Goal: Transaction & Acquisition: Purchase product/service

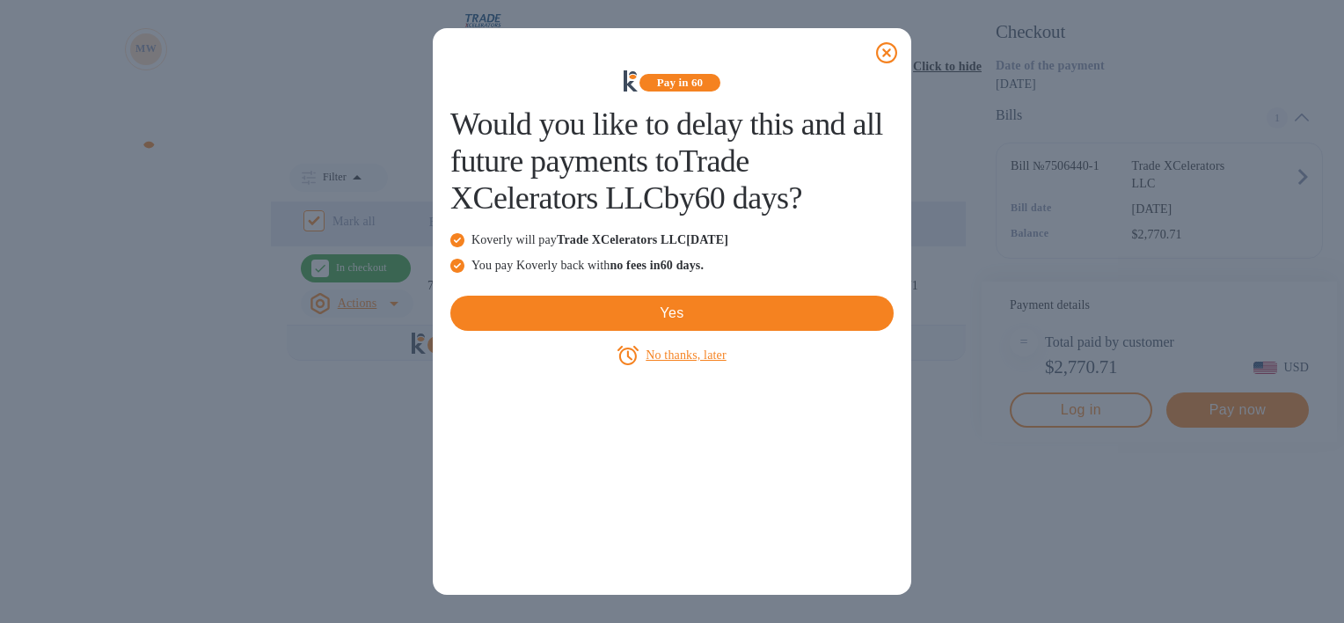
click at [888, 53] on icon at bounding box center [886, 52] width 21 height 21
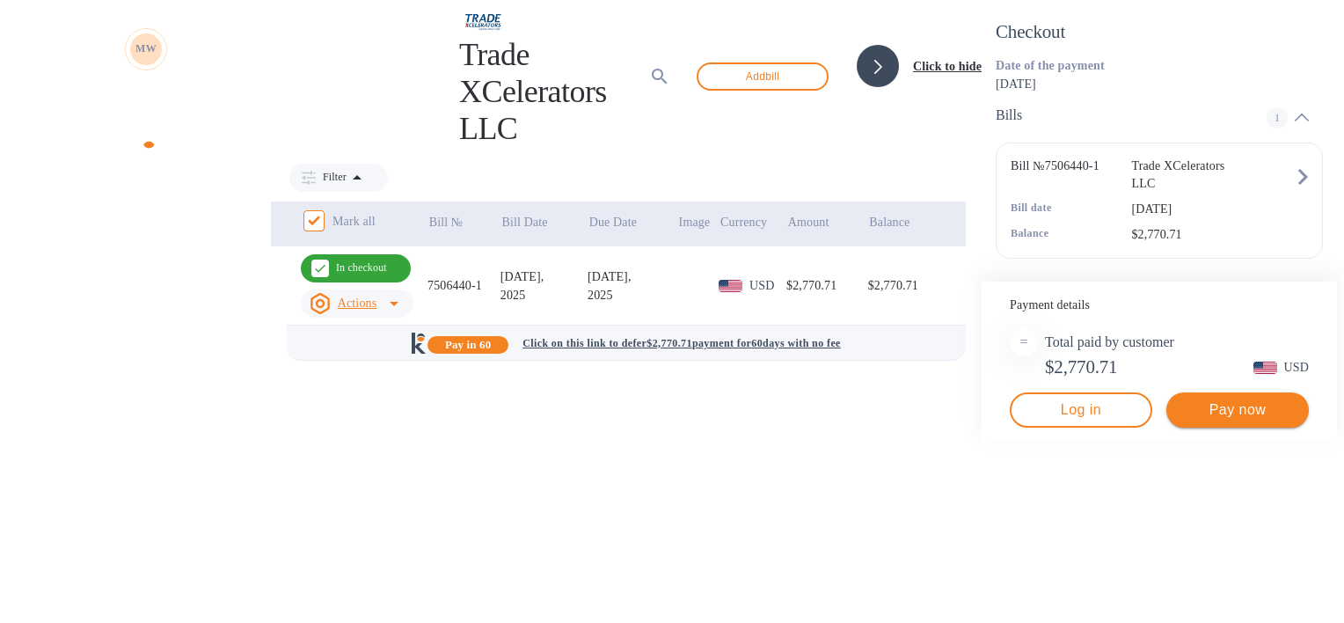
click at [1190, 421] on span "Pay now" at bounding box center [1238, 409] width 114 height 21
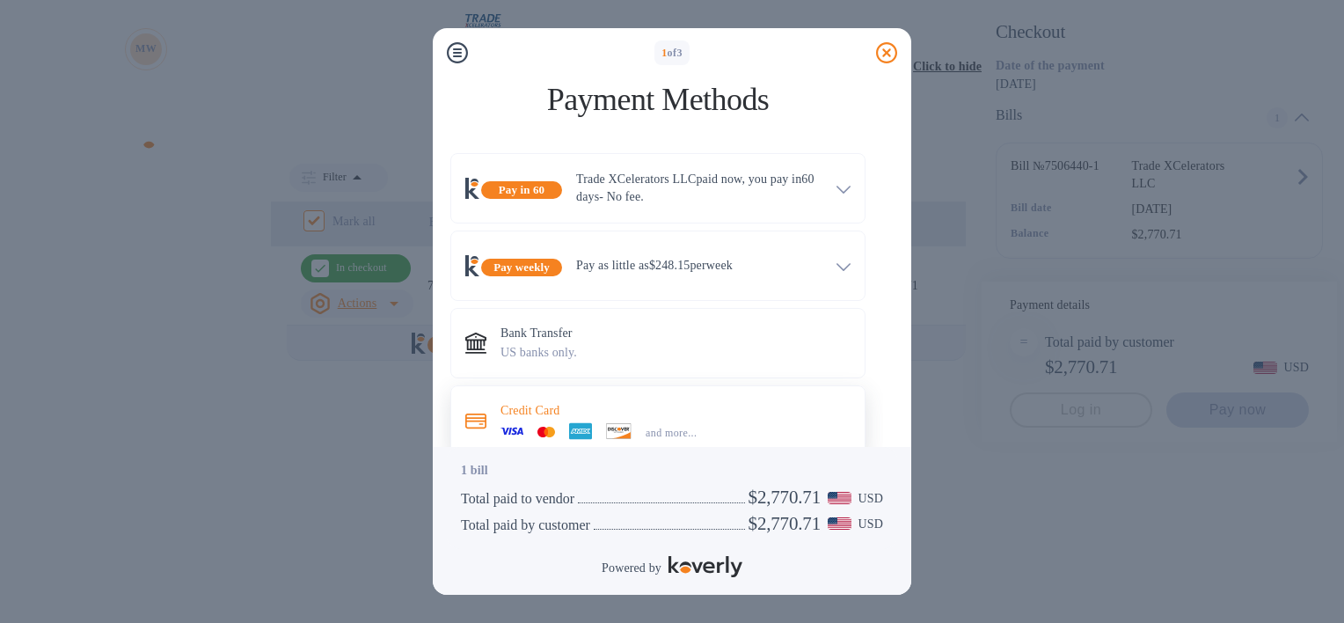
scroll to position [36, 0]
click at [669, 424] on div "and more..." at bounding box center [671, 433] width 65 height 18
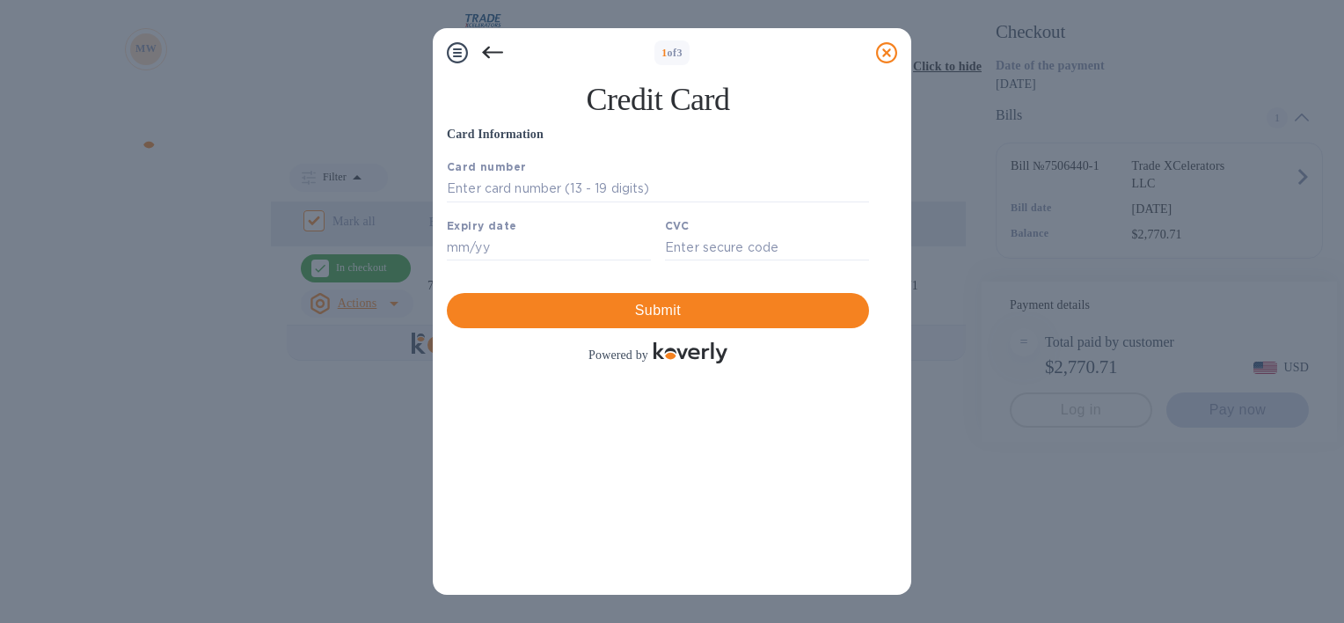
scroll to position [0, 0]
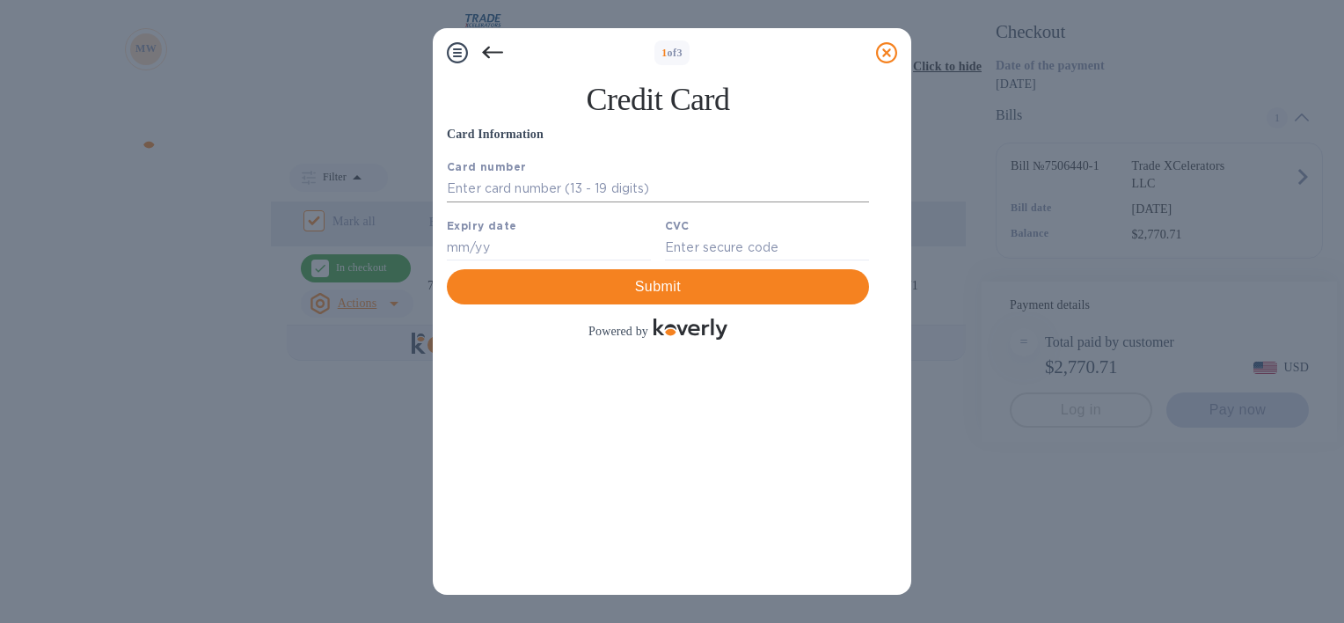
click at [489, 195] on input "text" at bounding box center [658, 189] width 422 height 26
type input "[CREDIT_CARD_NUMBER]"
click at [496, 260] on input "text" at bounding box center [549, 247] width 204 height 26
type input "11/28"
click at [710, 247] on input "text" at bounding box center [767, 247] width 204 height 26
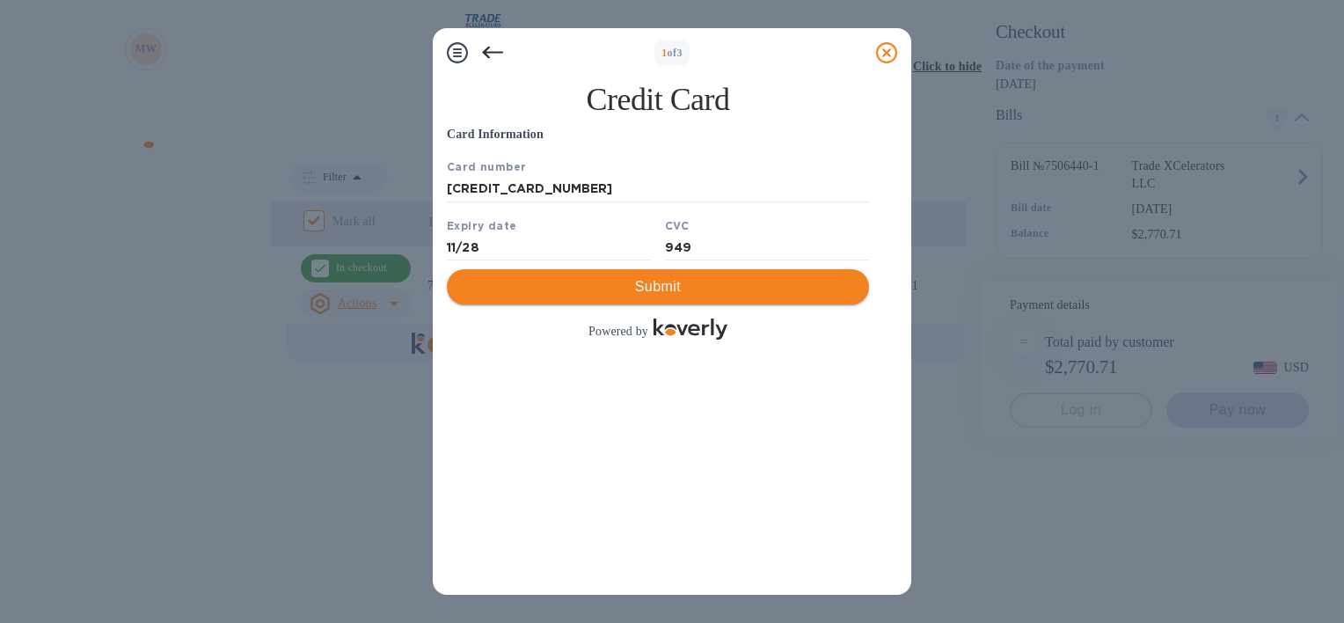
type input "949"
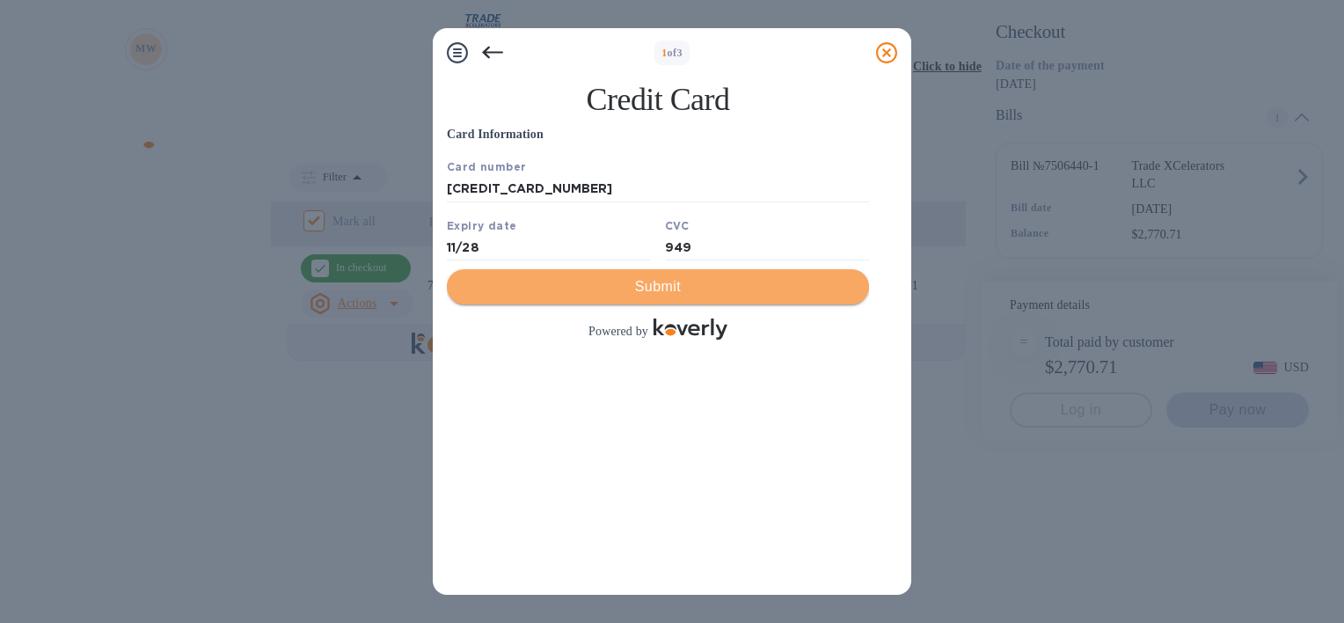
click at [718, 297] on span "Submit" at bounding box center [658, 286] width 394 height 21
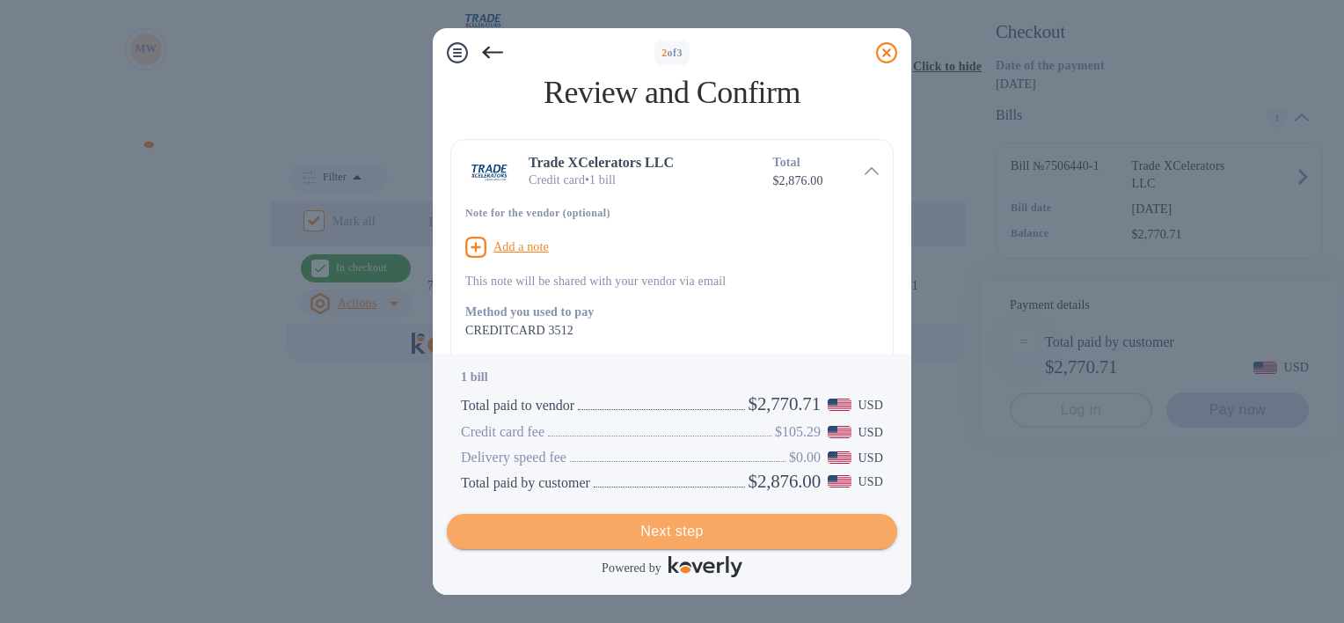
click at [721, 521] on span "Next step" at bounding box center [672, 531] width 422 height 21
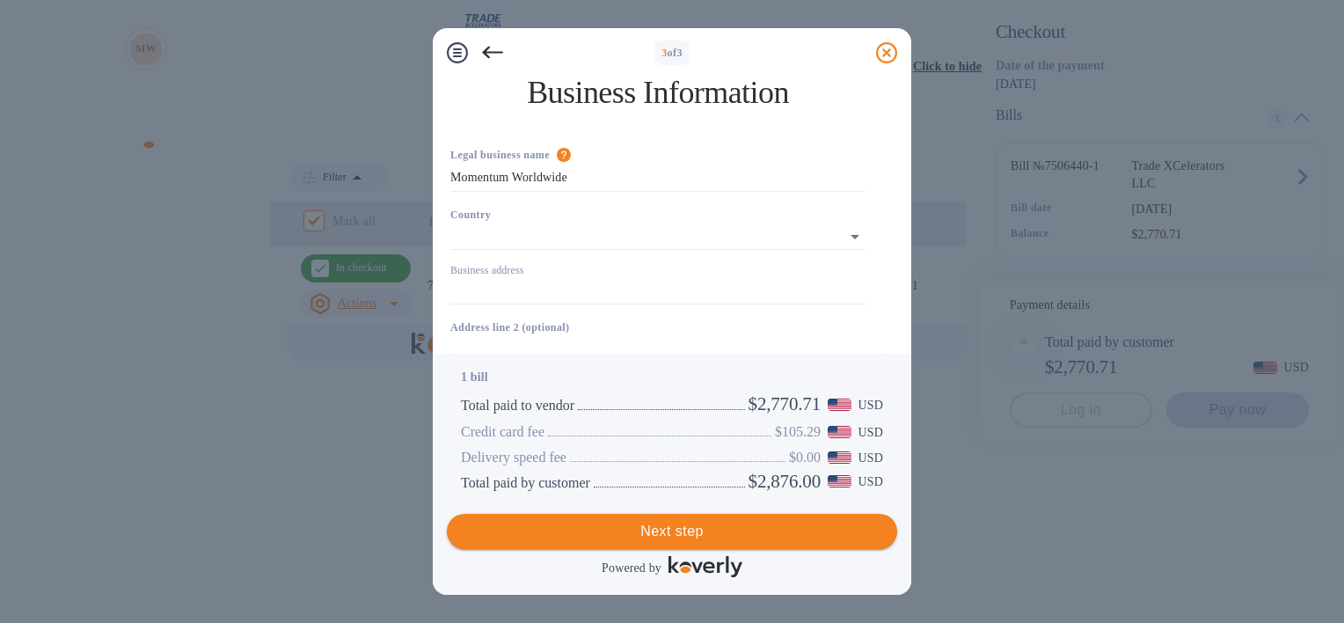
type input "[GEOGRAPHIC_DATA]"
click at [623, 297] on input "Business address" at bounding box center [657, 288] width 415 height 26
type input "[STREET_ADDRESS]"
type input "[GEOGRAPHIC_DATA]"
type input "FL"
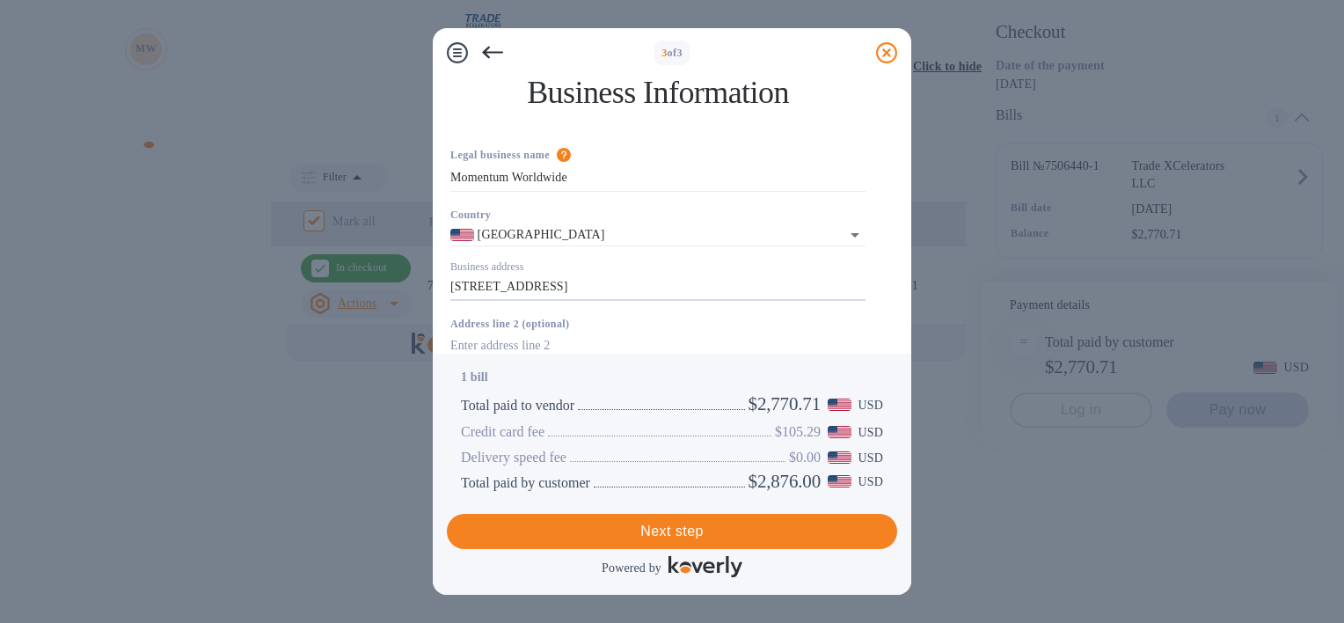
type input "33166"
click at [697, 535] on span "Next step" at bounding box center [672, 531] width 422 height 21
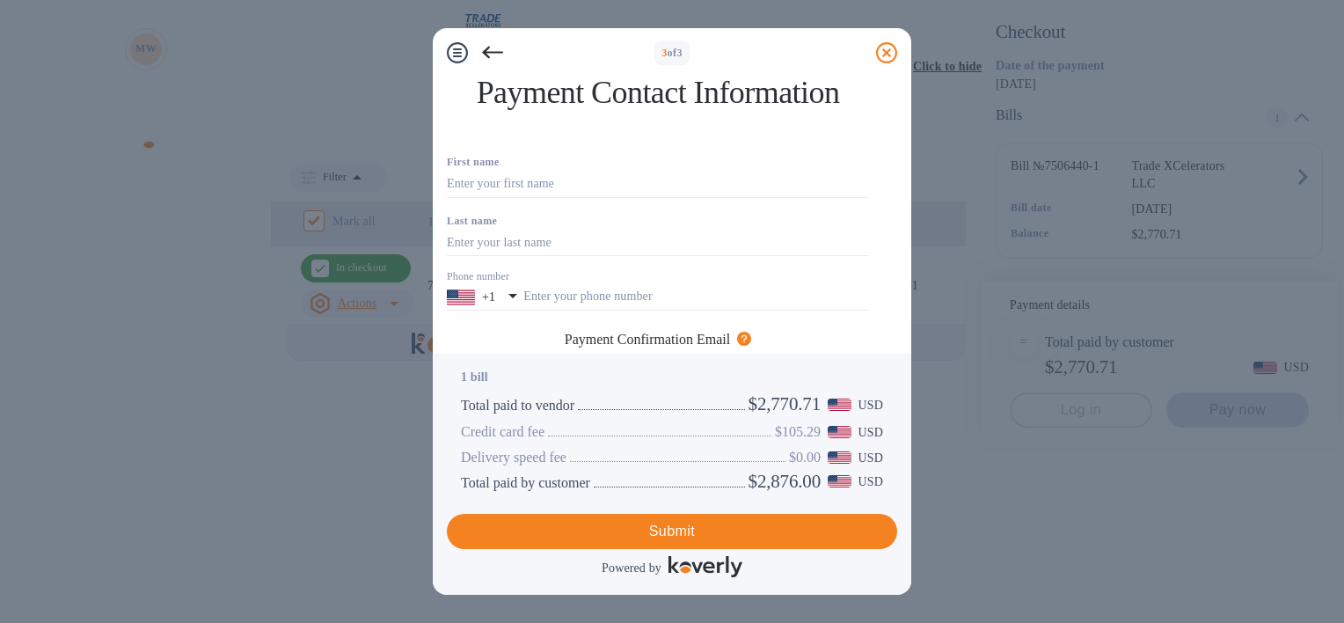
click at [667, 389] on input "text" at bounding box center [658, 402] width 422 height 26
type input "7869250268"
click at [669, 451] on input "text" at bounding box center [604, 464] width 315 height 26
type input "[EMAIL_ADDRESS][DOMAIN_NAME]"
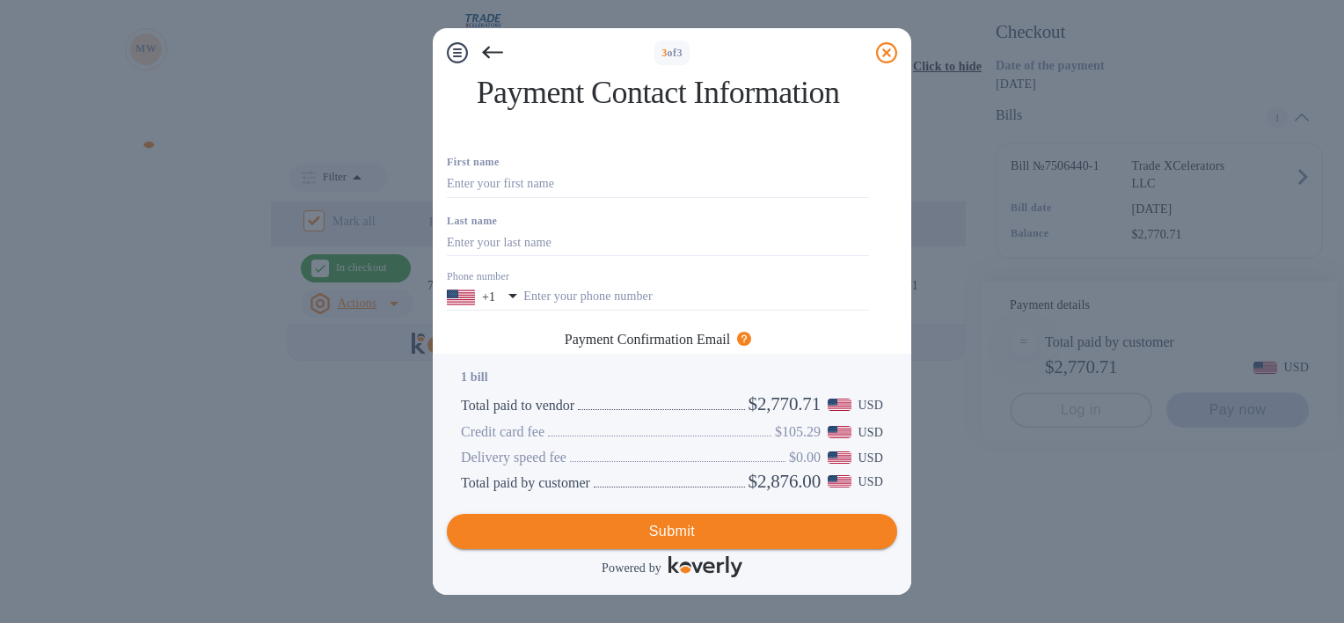
click at [728, 538] on span "Submit" at bounding box center [672, 531] width 422 height 21
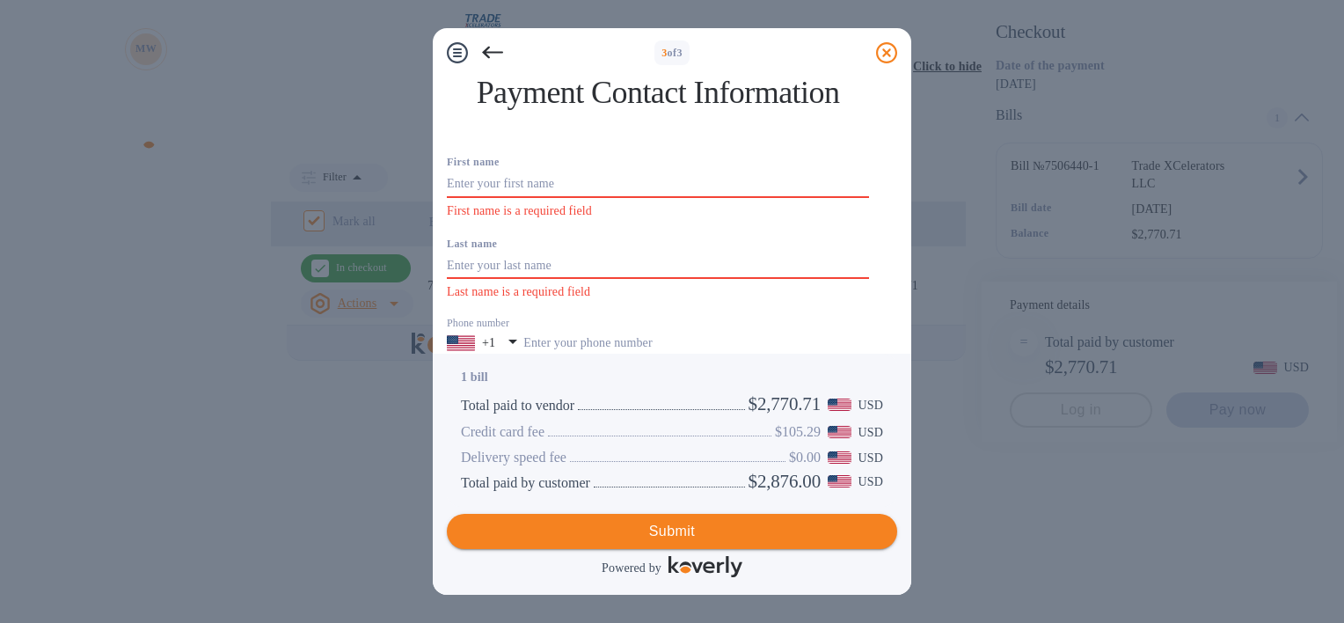
scroll to position [349, 0]
drag, startPoint x: 585, startPoint y: 158, endPoint x: 447, endPoint y: 176, distance: 139.2
click at [447, 176] on div "Payment Contact Information First name First name is a required field Last name…" at bounding box center [672, 353] width 450 height 552
drag, startPoint x: 447, startPoint y: 176, endPoint x: 800, endPoint y: 195, distance: 353.3
click at [800, 432] on div "Primary email 7869250268 Invalid email" at bounding box center [658, 473] width 436 height 82
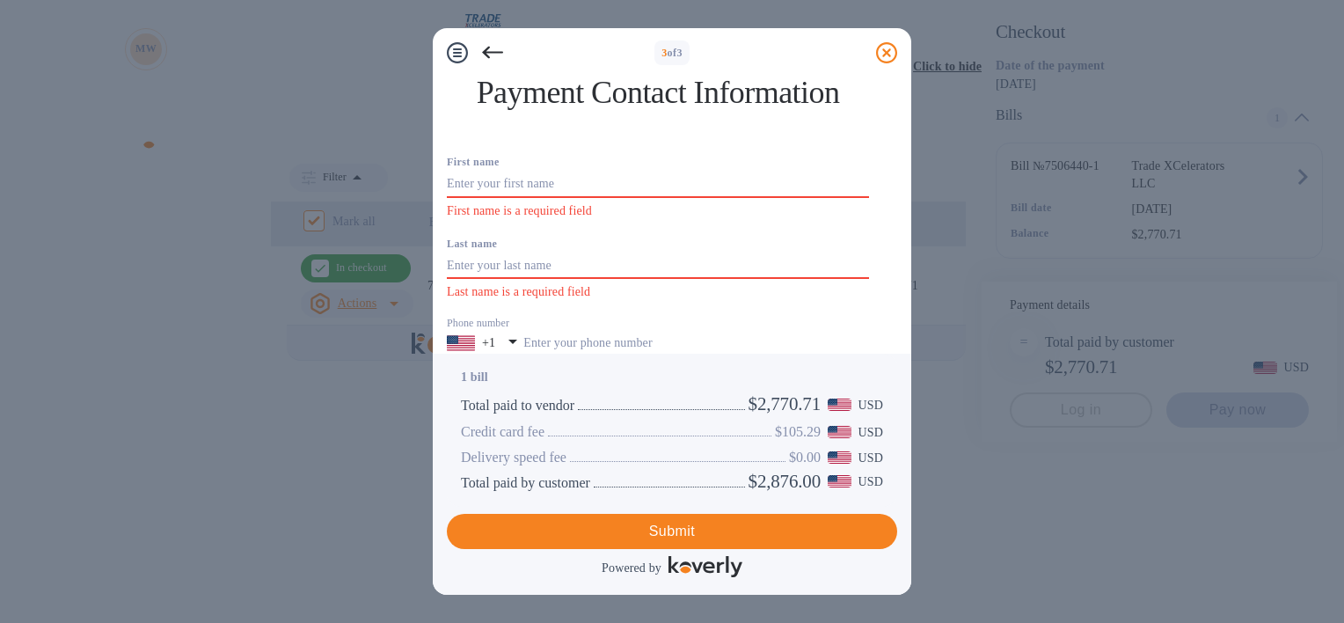
drag, startPoint x: 655, startPoint y: 246, endPoint x: 426, endPoint y: 301, distance: 236.0
click at [426, 301] on div "3 of 3 Payment Contact Information First name First name is a required field La…" at bounding box center [672, 311] width 1344 height 623
drag, startPoint x: 560, startPoint y: 157, endPoint x: 260, endPoint y: 188, distance: 300.7
click at [260, 188] on div "3 of 3 Payment Contact Information First name First name is a required field La…" at bounding box center [672, 311] width 1344 height 623
paste input "[EMAIL_ADDRESS][DOMAIN_NAME]"
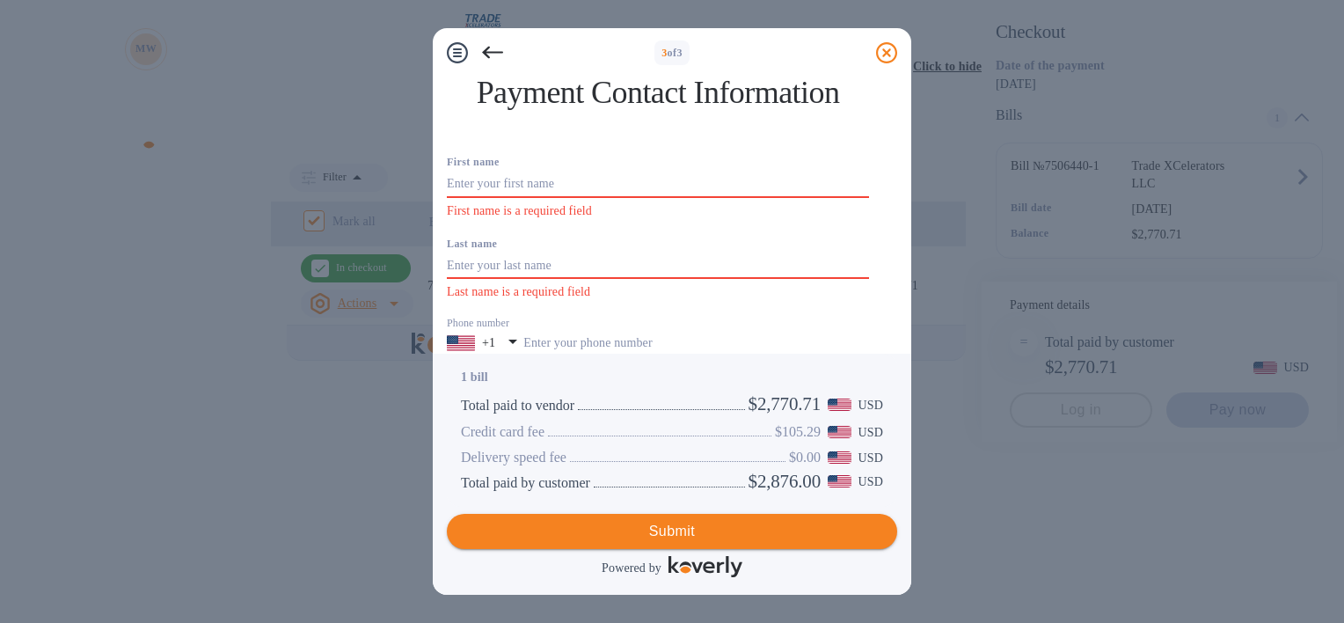
type input "[EMAIL_ADDRESS][DOMAIN_NAME]"
click at [598, 528] on span "Submit" at bounding box center [672, 531] width 422 height 21
click at [693, 537] on span "Submit" at bounding box center [672, 531] width 422 height 21
click at [661, 187] on input "text" at bounding box center [658, 185] width 422 height 26
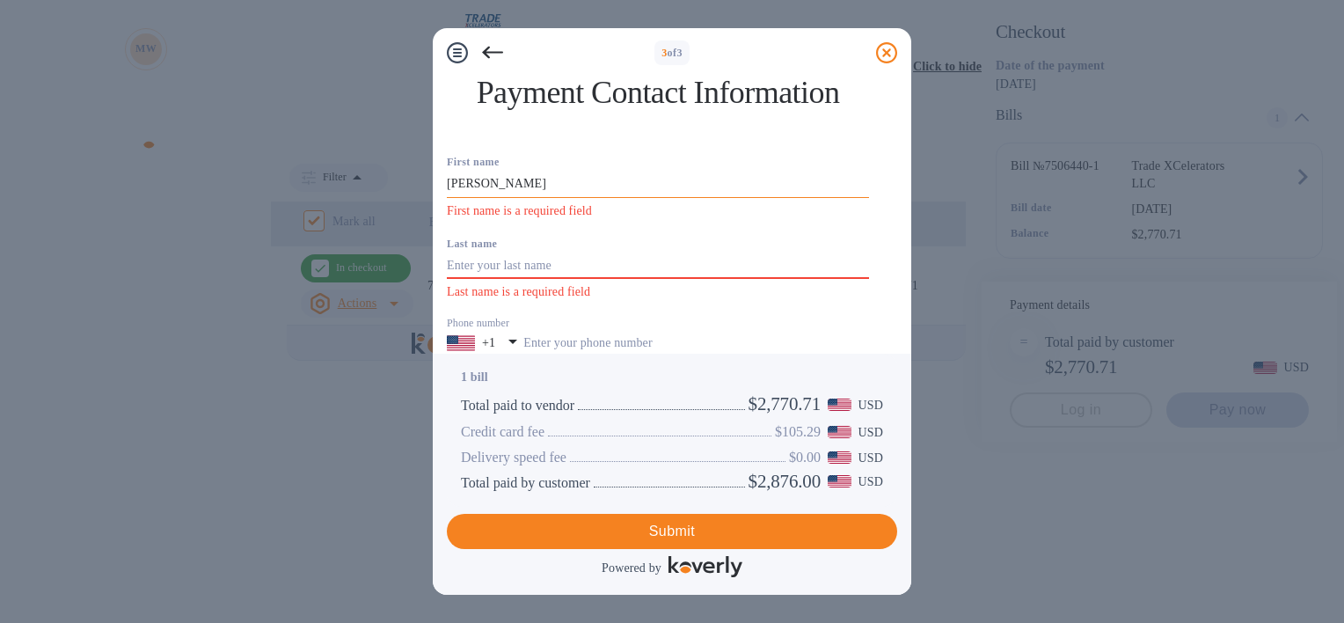
type input "[PERSON_NAME]"
type input "7869250268"
click at [633, 526] on span "Submit" at bounding box center [672, 531] width 422 height 21
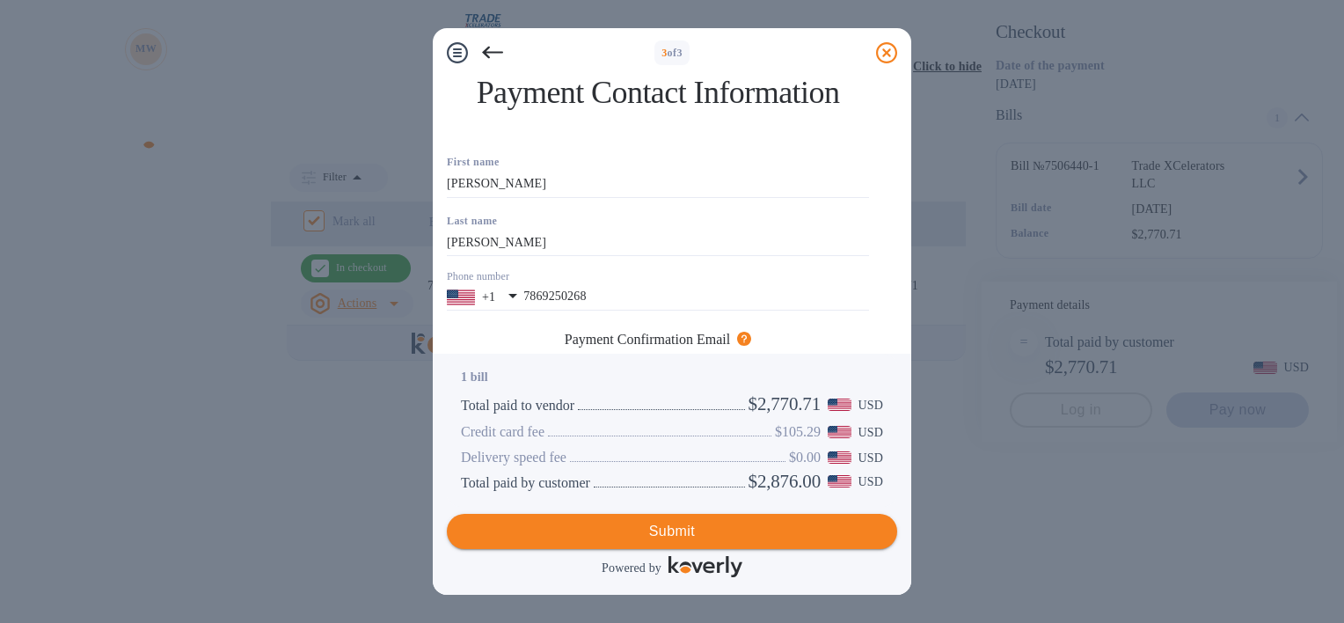
scroll to position [281, 0]
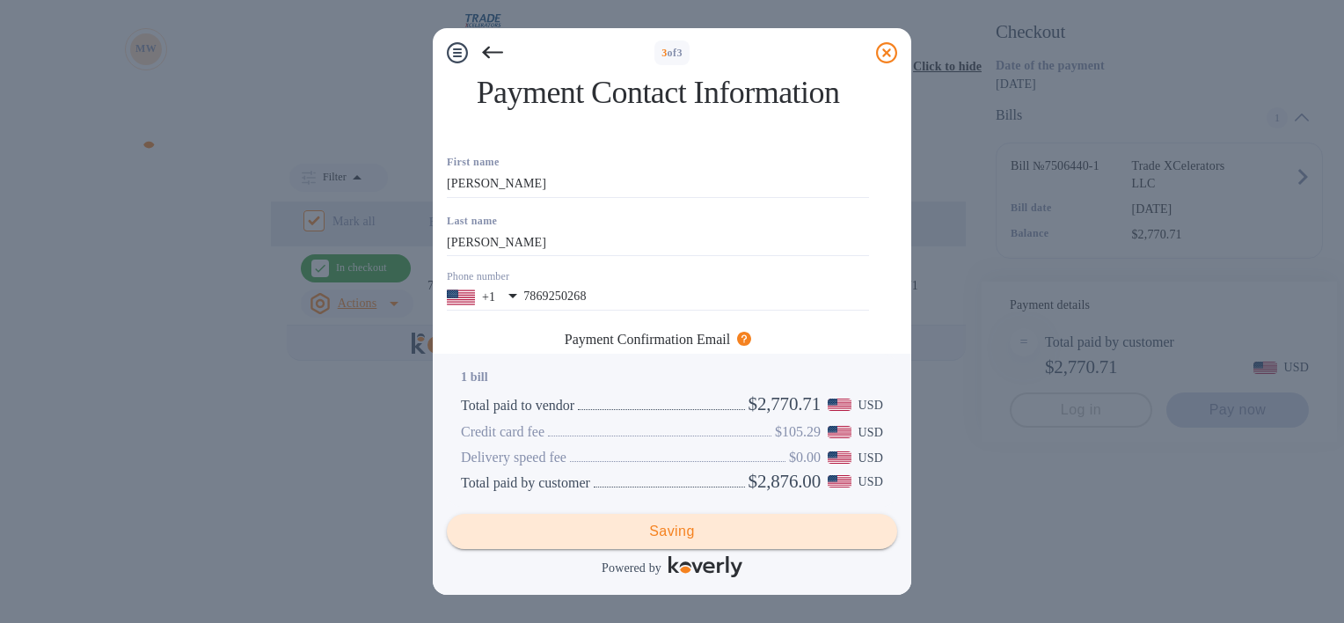
checkbox input "false"
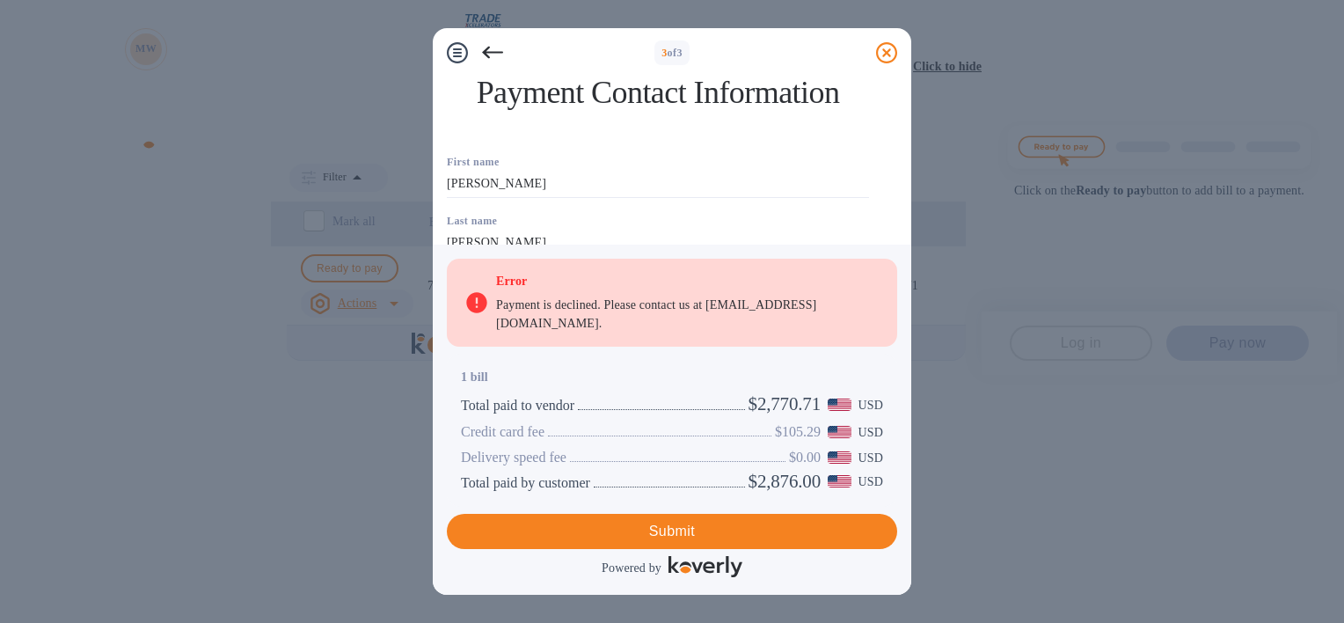
scroll to position [88, 0]
drag, startPoint x: 545, startPoint y: 134, endPoint x: 381, endPoint y: 143, distance: 164.8
click at [381, 143] on div "3 of 3 Payment Contact Information First name [PERSON_NAME] Last name [PERSON_N…" at bounding box center [672, 311] width 1344 height 623
type input "[PERSON_NAME]"
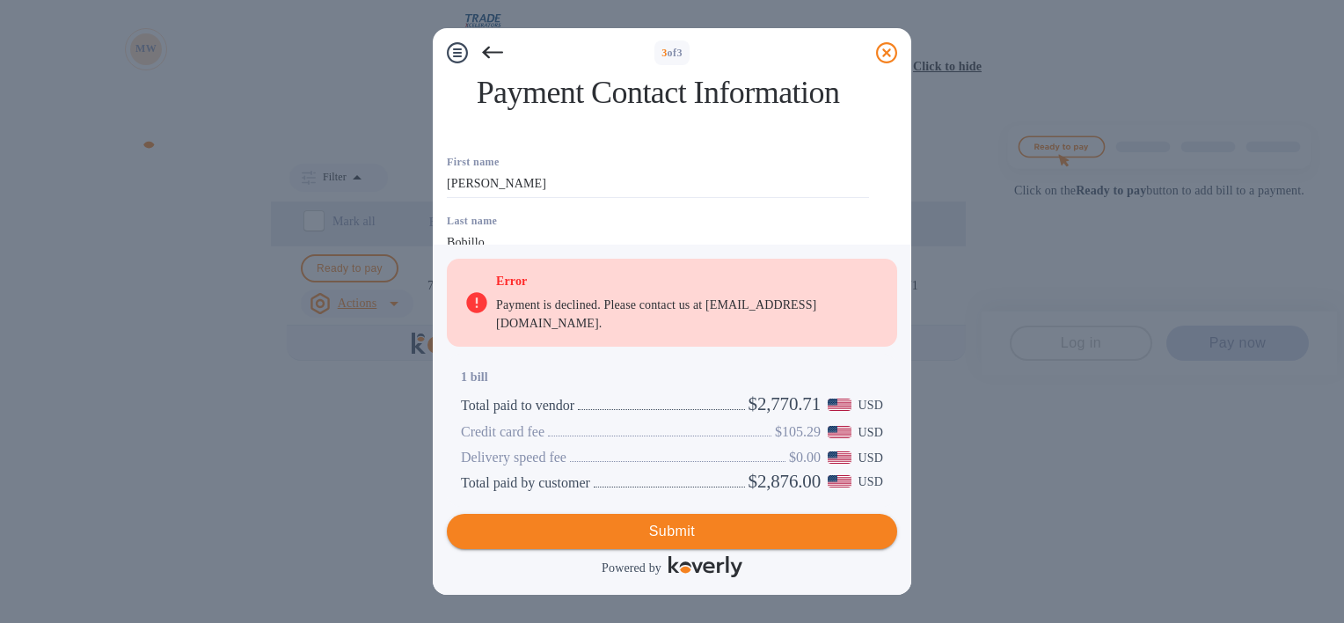
type input "Bobillo"
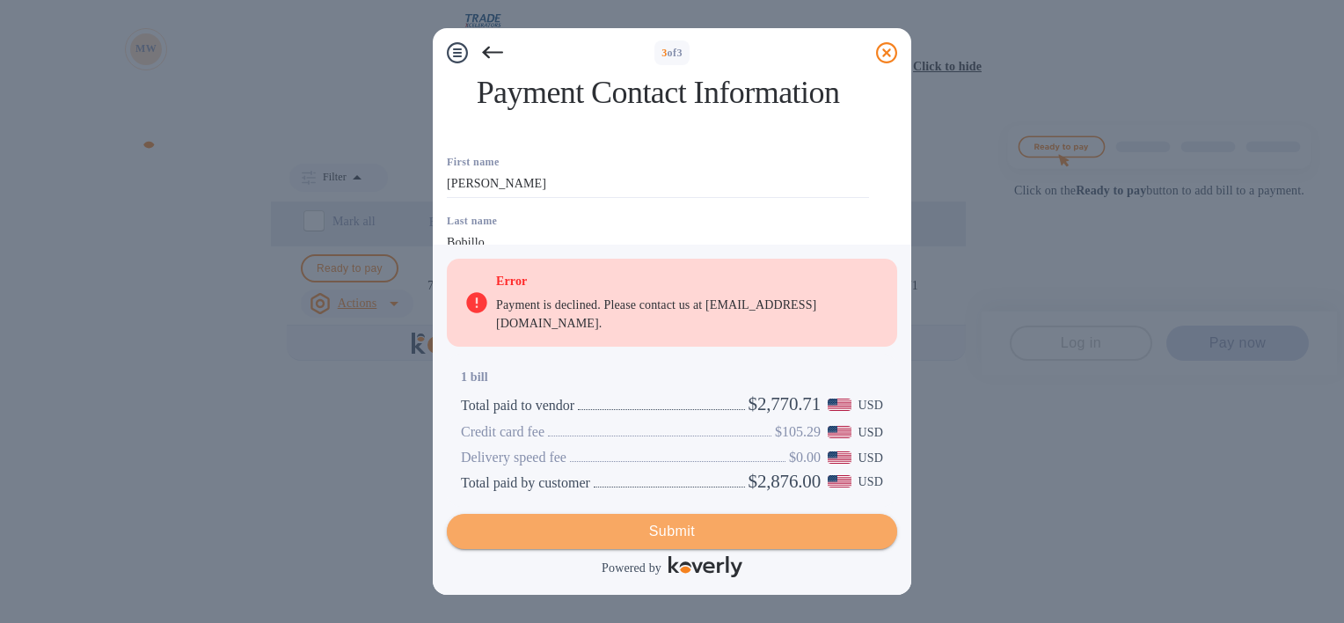
click at [652, 536] on span "Submit" at bounding box center [672, 531] width 422 height 21
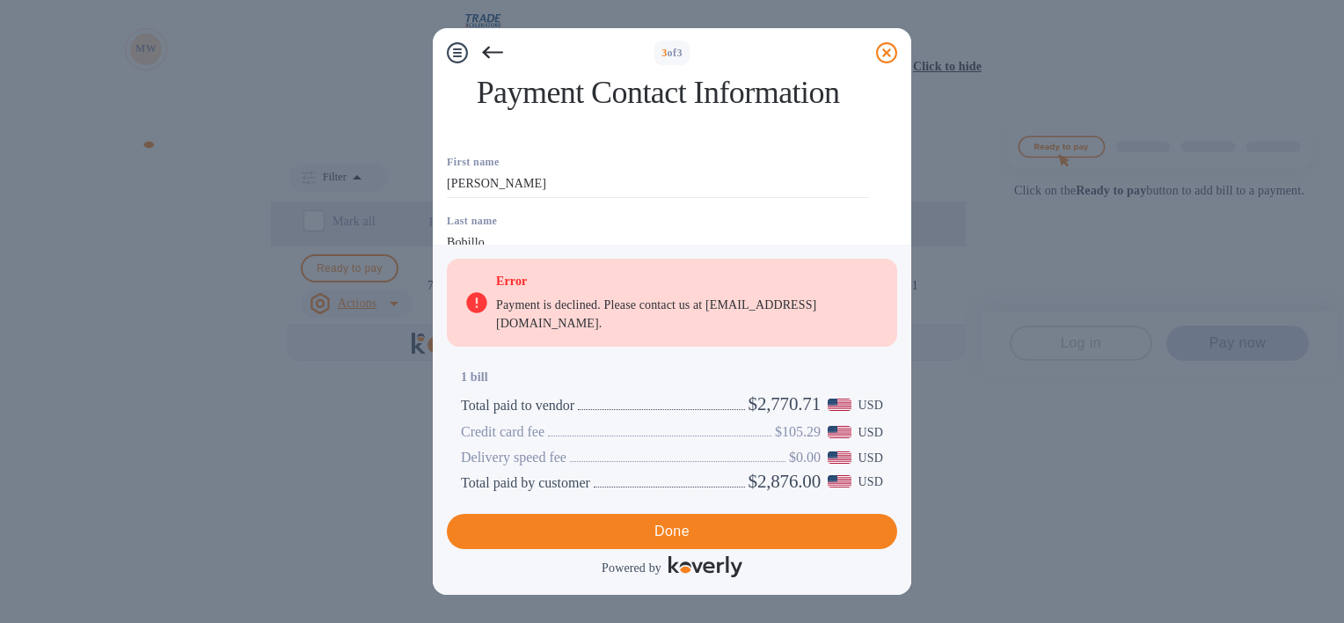
click at [497, 44] on icon at bounding box center [492, 52] width 21 height 21
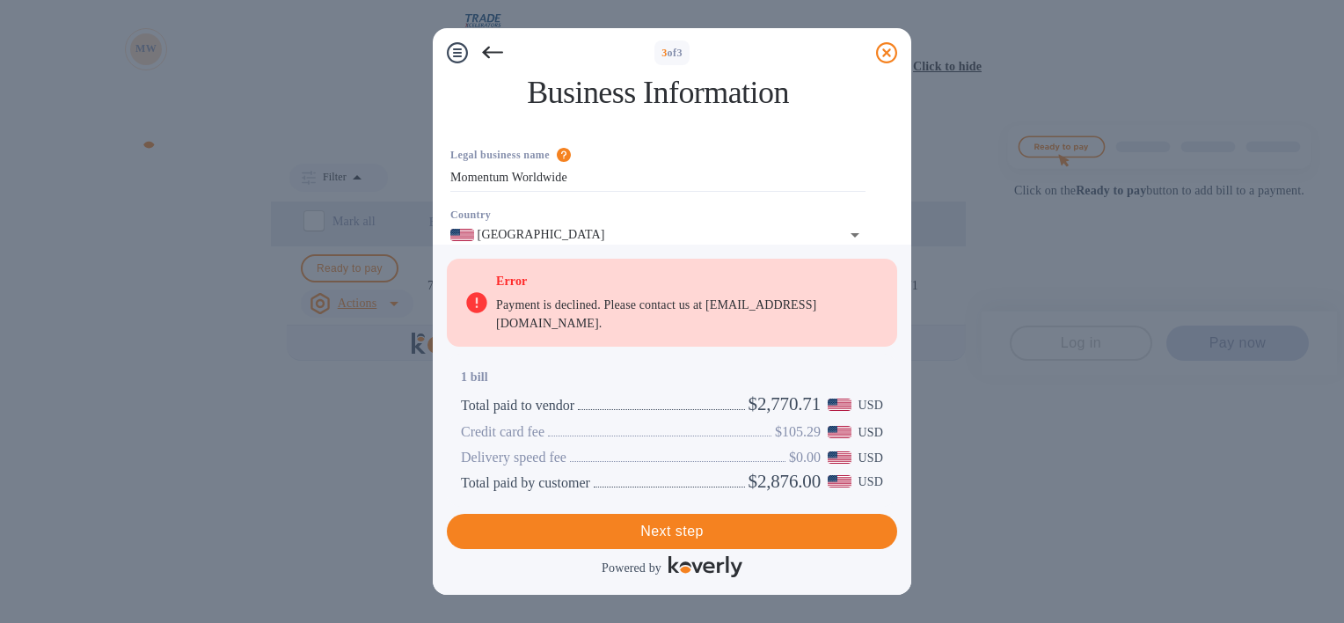
scroll to position [0, 0]
click at [487, 44] on icon at bounding box center [492, 52] width 21 height 21
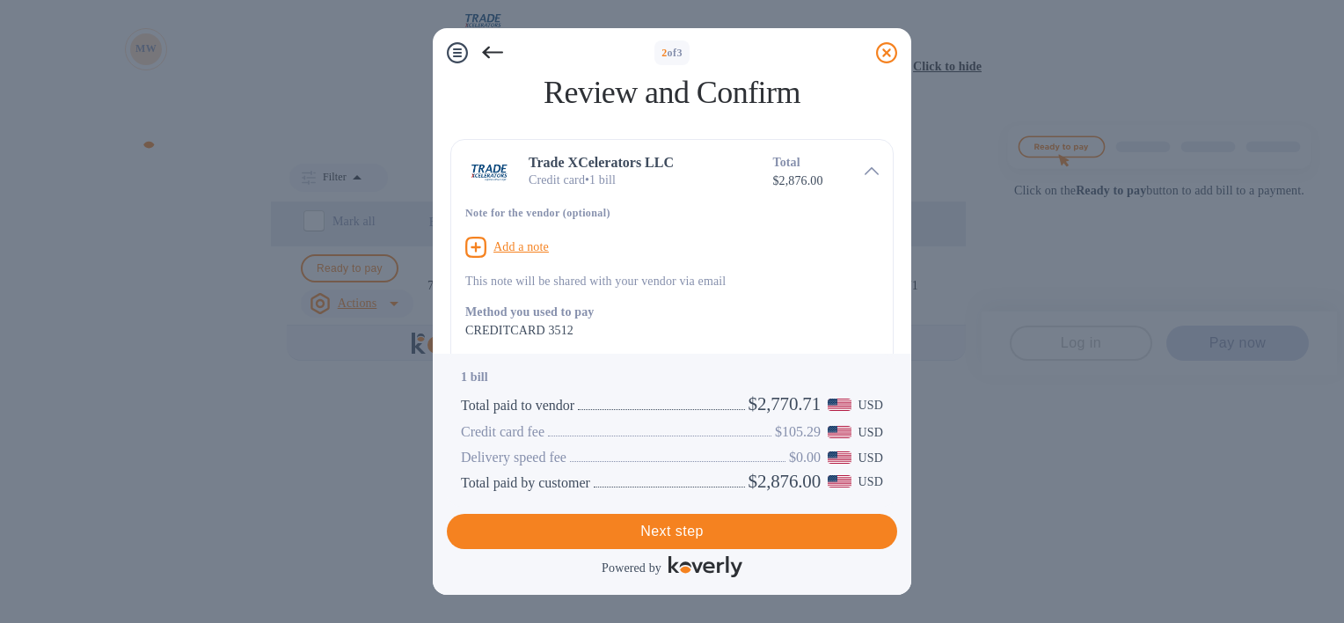
scroll to position [339, 0]
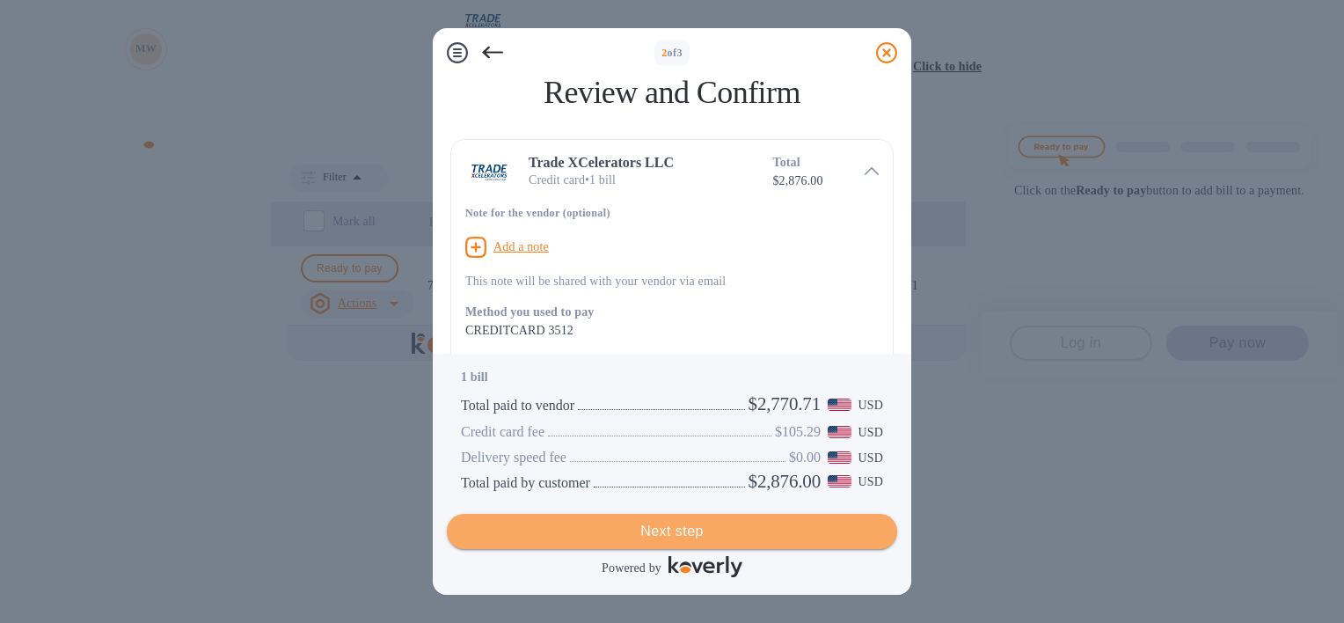
click at [673, 533] on span "Next step" at bounding box center [672, 531] width 422 height 21
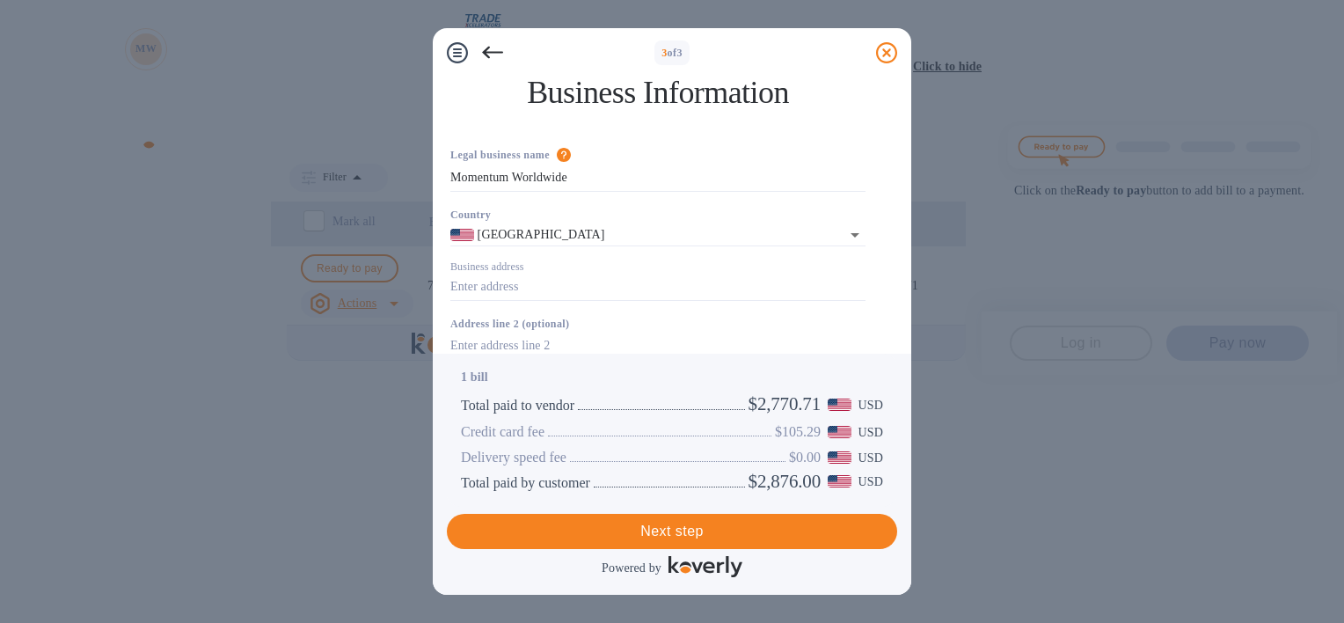
scroll to position [102, 0]
click at [583, 275] on input "Business address" at bounding box center [657, 288] width 415 height 26
type input "[STREET_ADDRESS]"
type input "[GEOGRAPHIC_DATA]"
type input "FL"
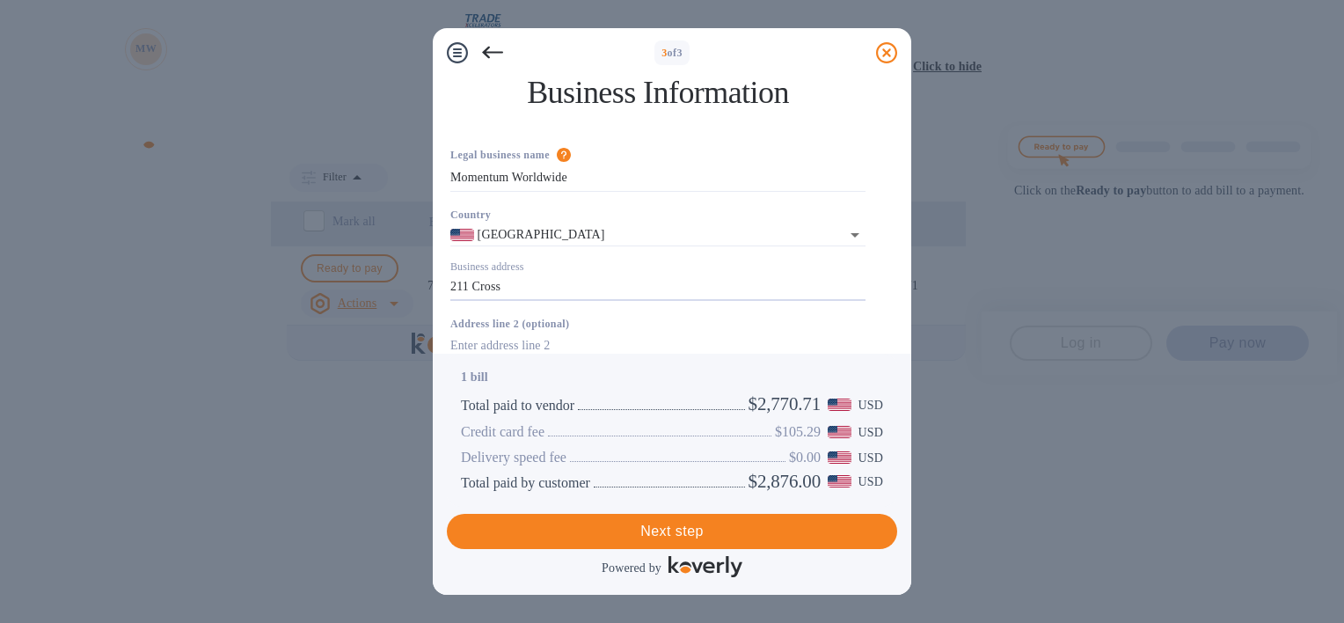
type input "33166"
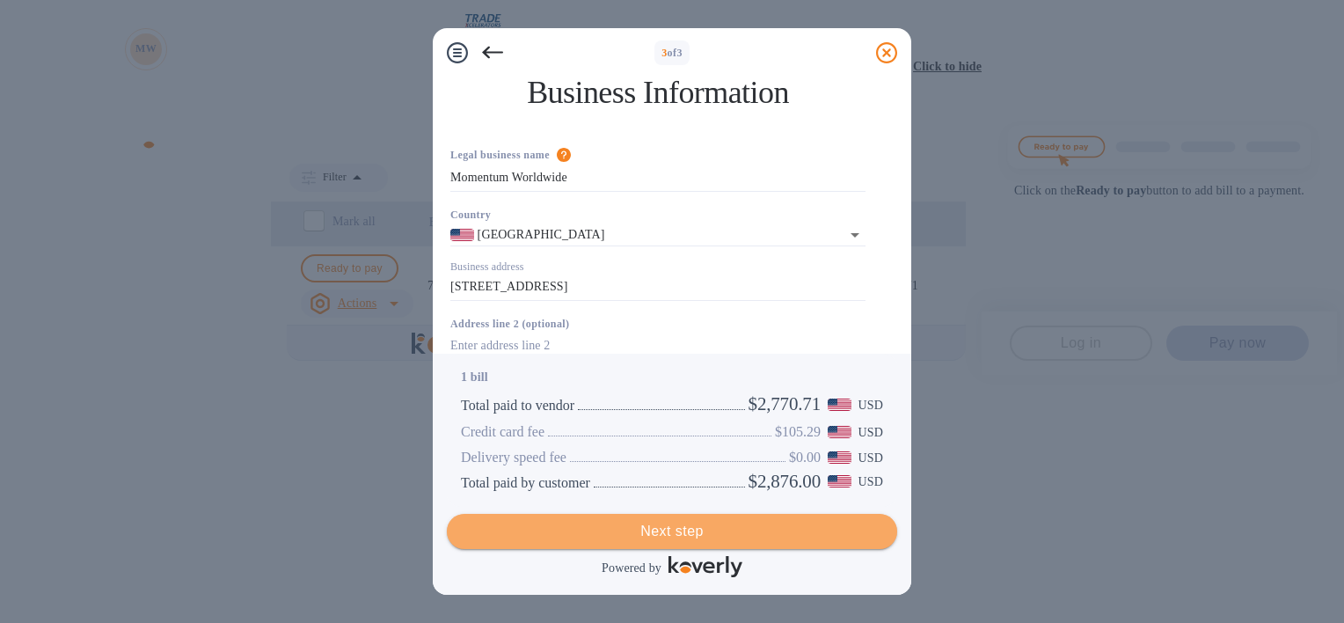
click at [679, 527] on span "Next step" at bounding box center [672, 531] width 422 height 21
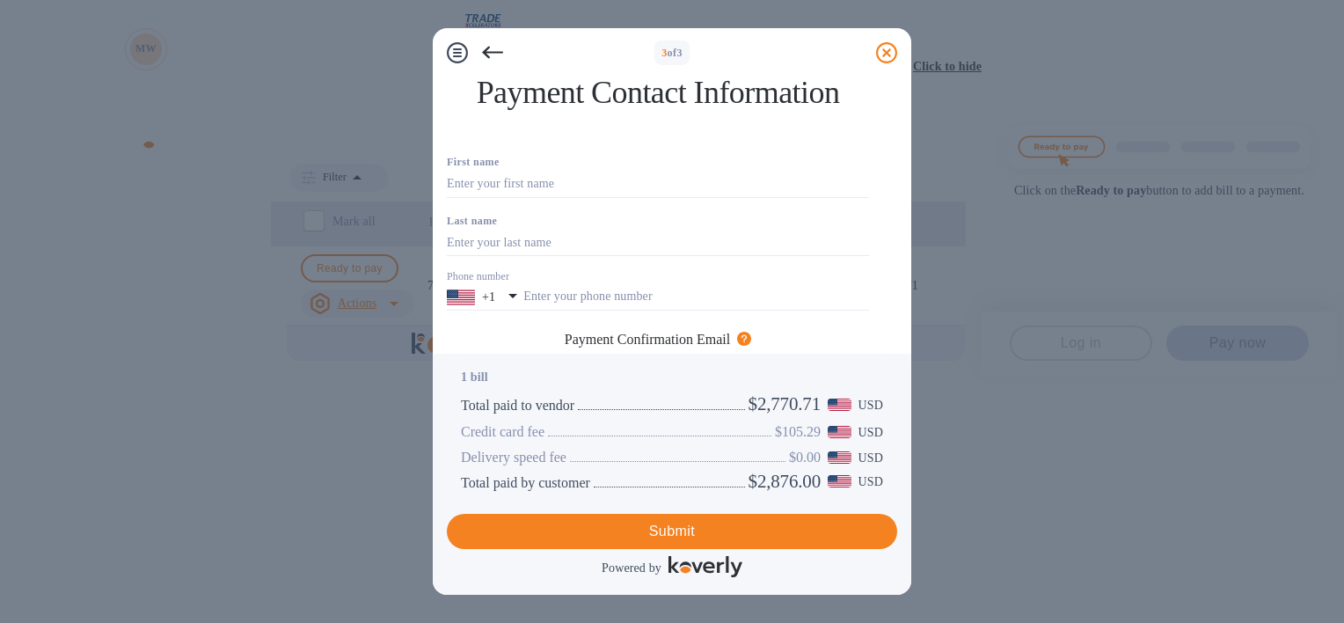
click at [591, 389] on input "text" at bounding box center [658, 402] width 422 height 26
type input "[EMAIL_ADDRESS][DOMAIN_NAME]"
click at [492, 56] on icon at bounding box center [492, 52] width 21 height 21
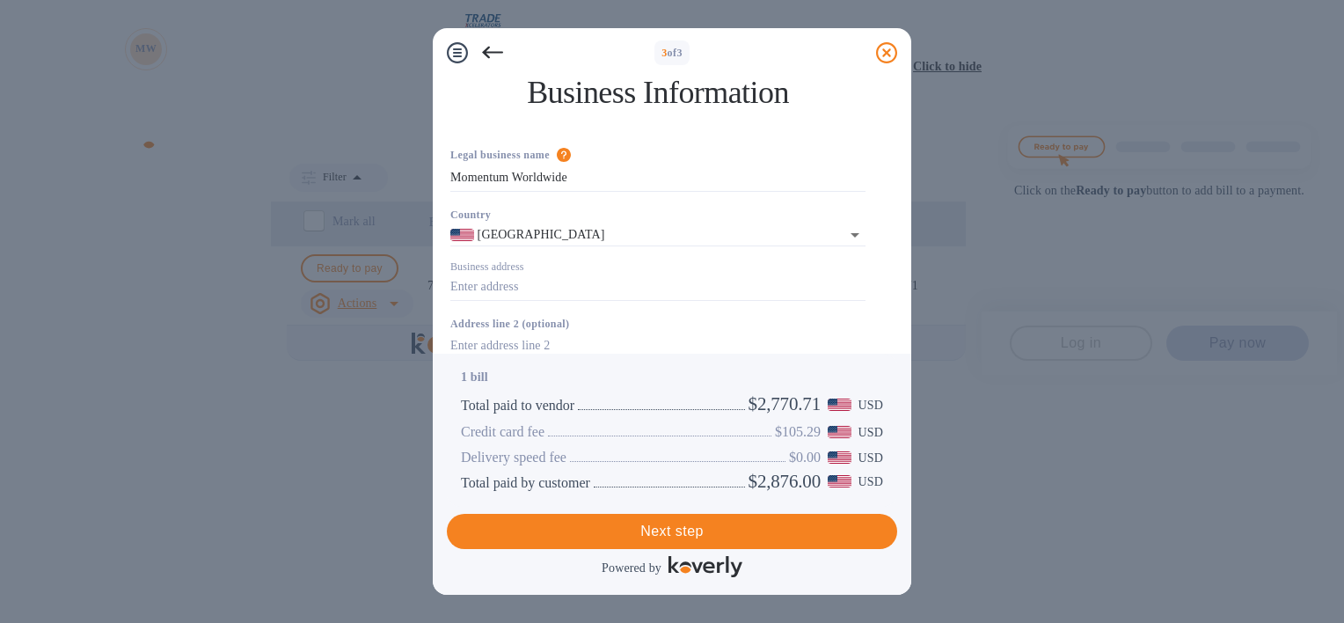
click at [492, 56] on icon at bounding box center [492, 52] width 21 height 21
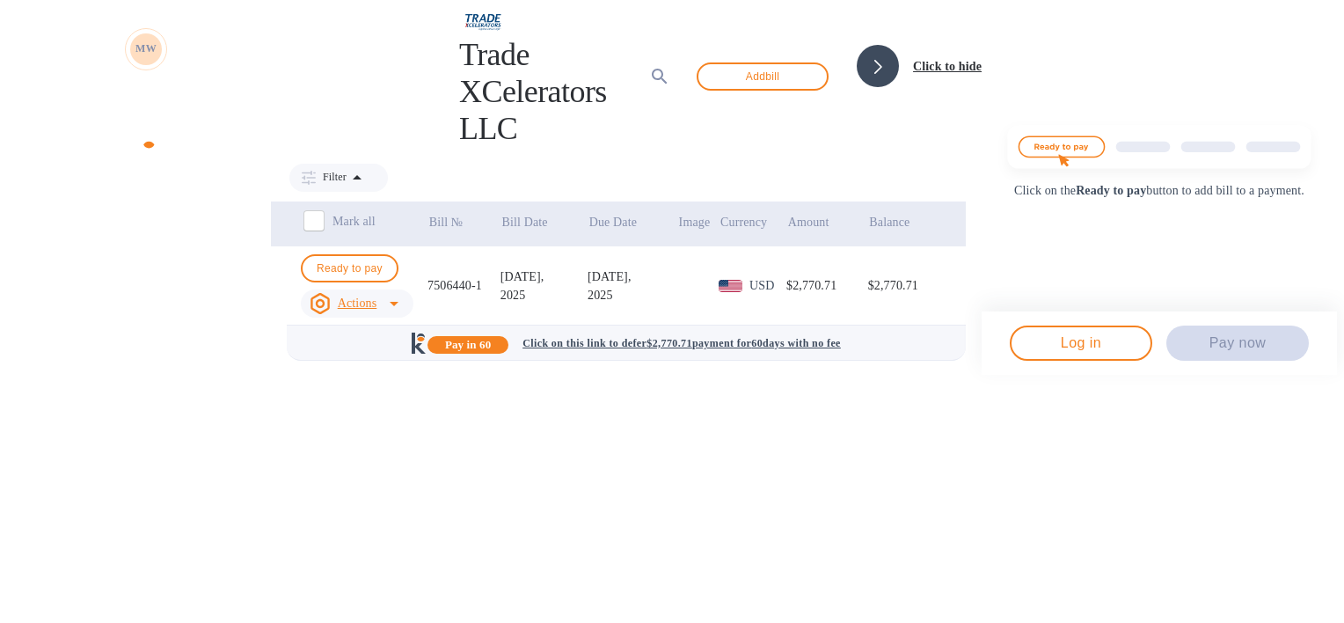
click at [868, 267] on td "$2,770.71" at bounding box center [908, 285] width 81 height 79
click at [317, 262] on span "Ready to pay" at bounding box center [350, 268] width 66 height 21
checkbox input "true"
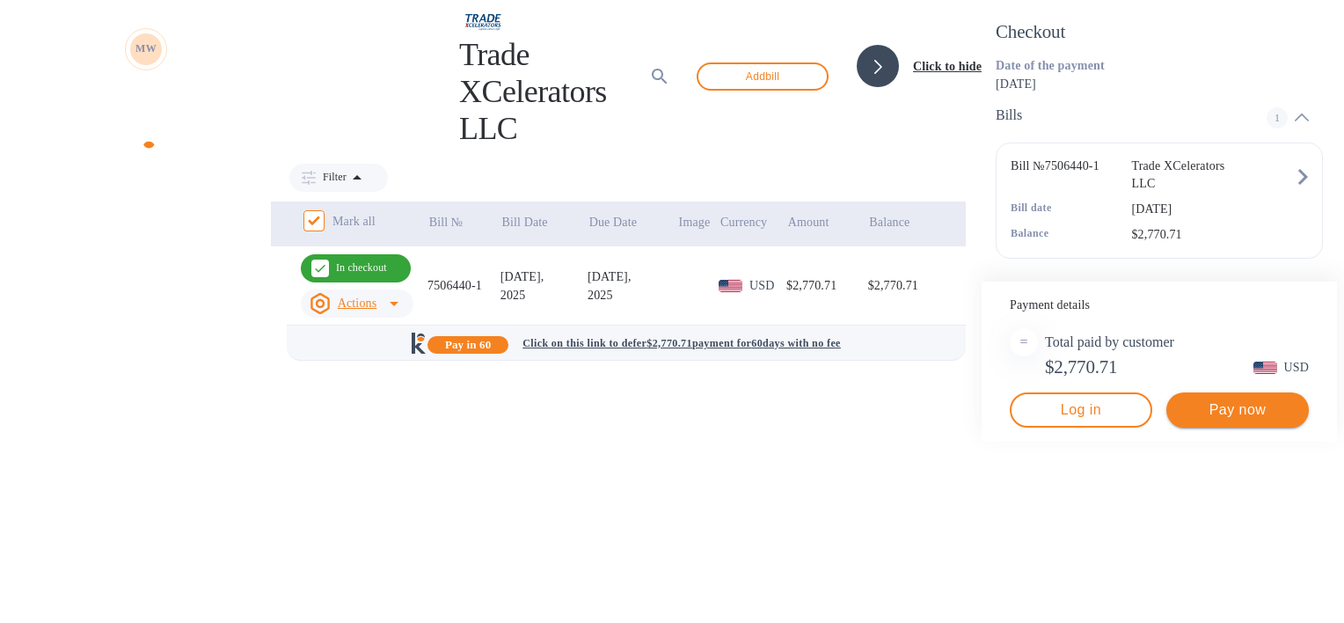
click at [1223, 421] on span "Pay now" at bounding box center [1238, 409] width 114 height 21
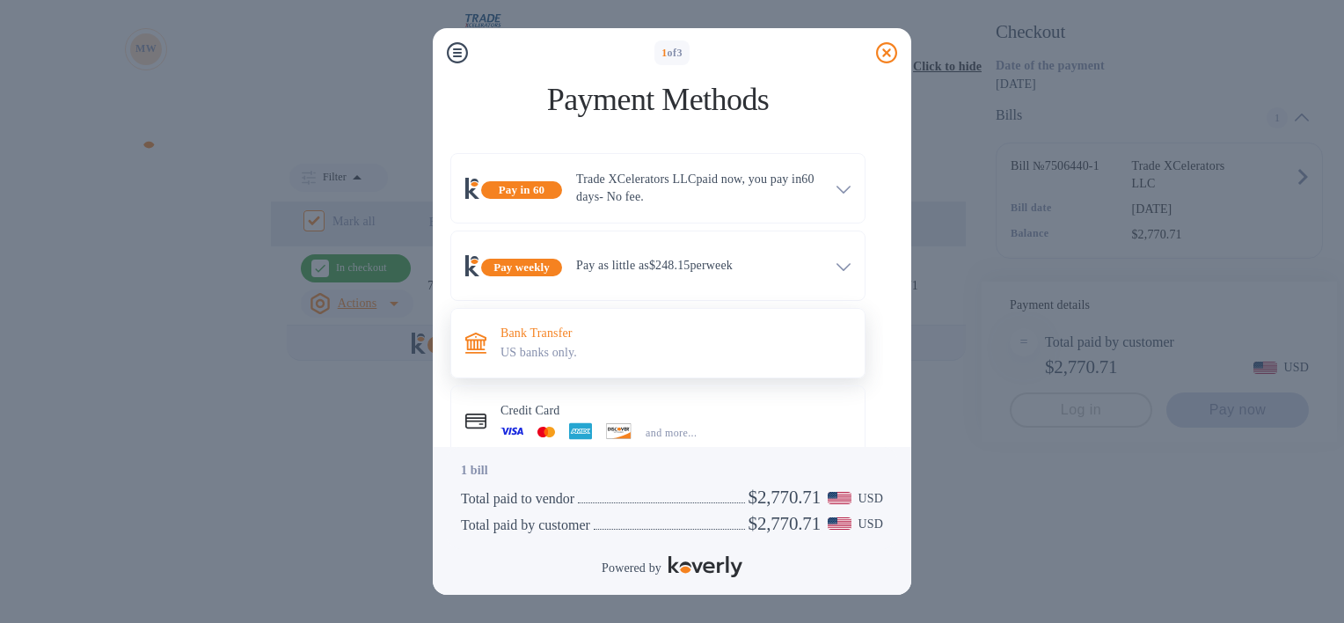
scroll to position [36, 0]
click at [612, 423] on div at bounding box center [619, 432] width 40 height 19
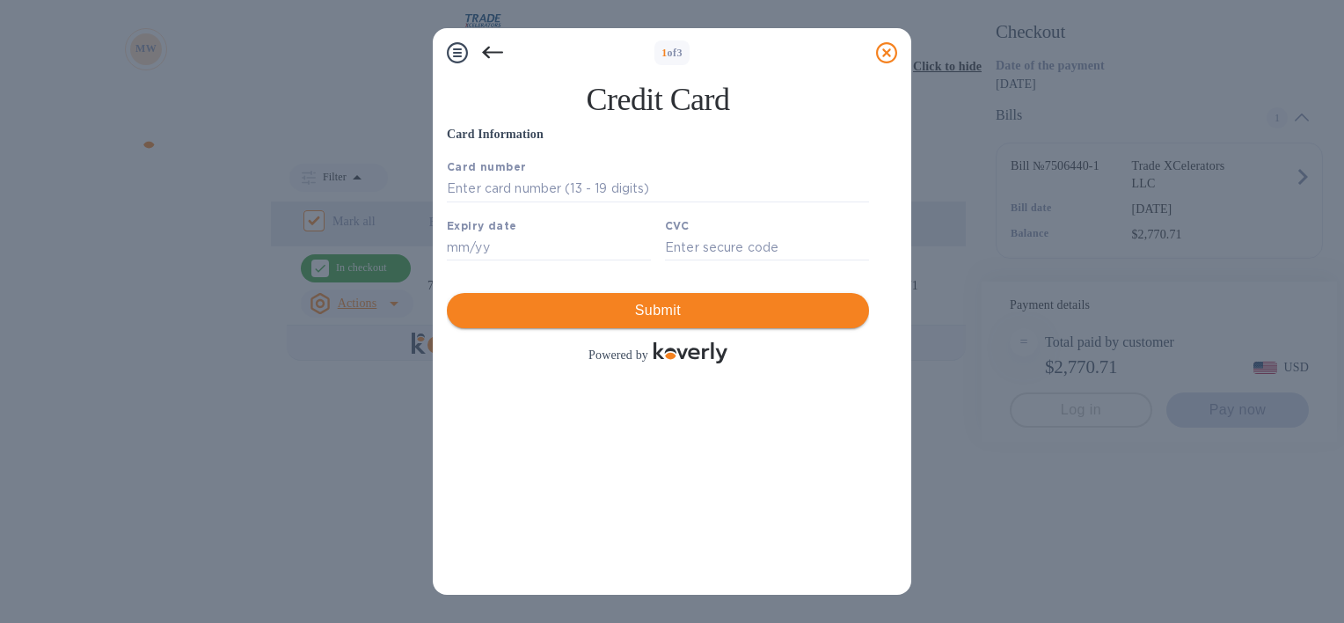
scroll to position [0, 0]
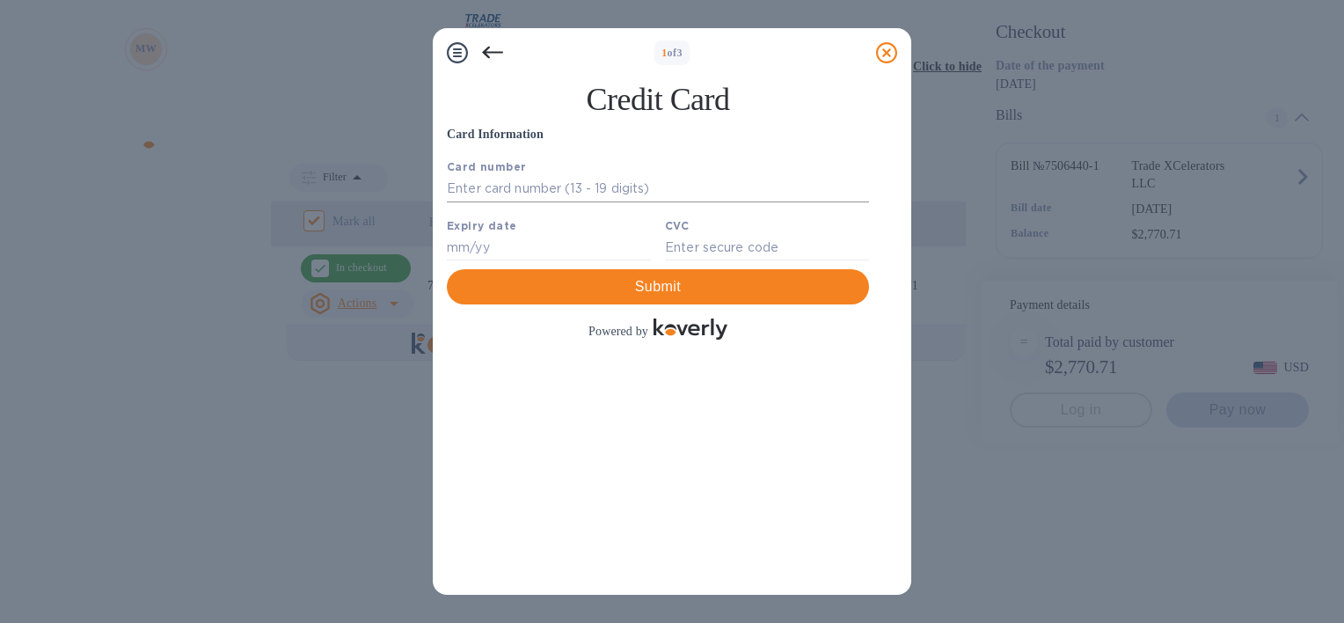
click at [576, 187] on input "text" at bounding box center [658, 189] width 422 height 26
click at [593, 188] on input "text" at bounding box center [658, 189] width 422 height 26
type input "[CREDIT_CARD_NUMBER]"
click at [567, 253] on input "text" at bounding box center [549, 247] width 204 height 26
type input "11/27"
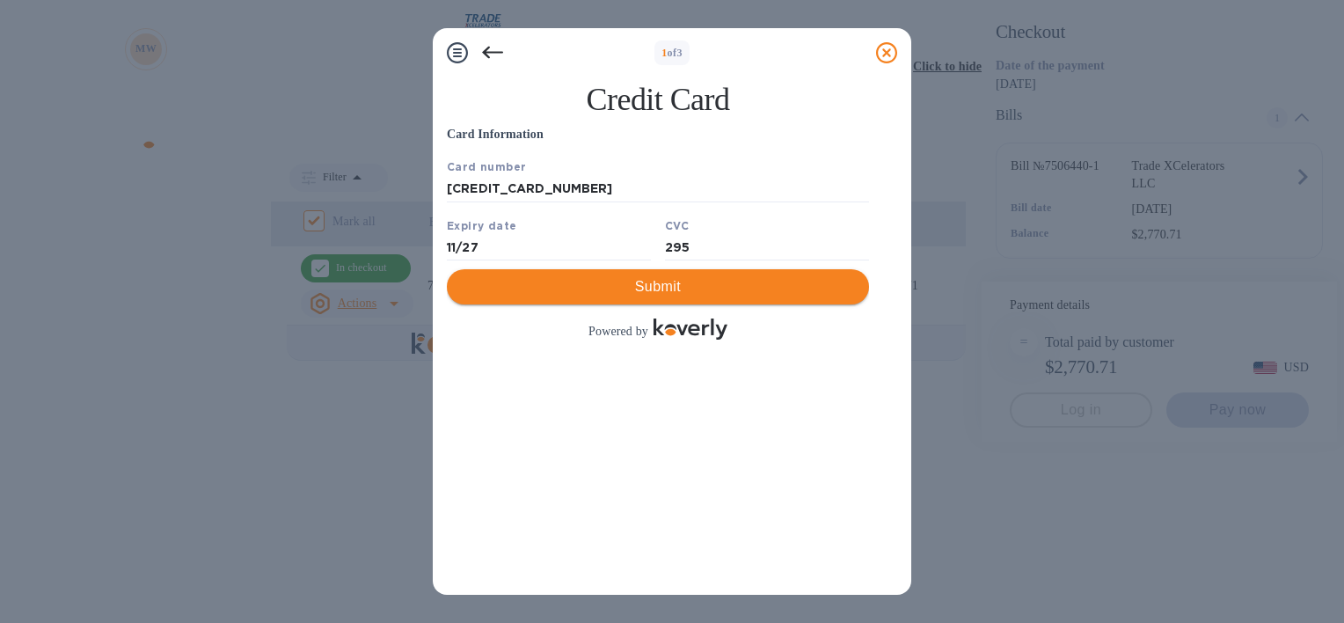
type input "295"
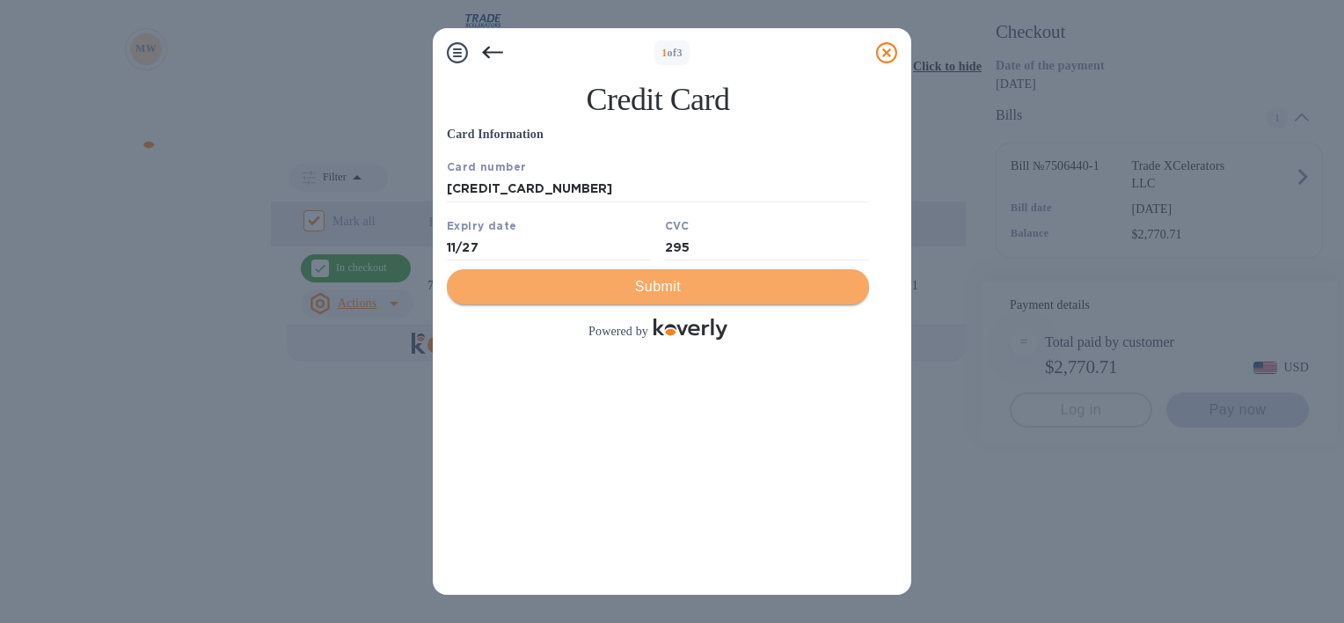
click at [669, 297] on span "Submit" at bounding box center [658, 286] width 394 height 21
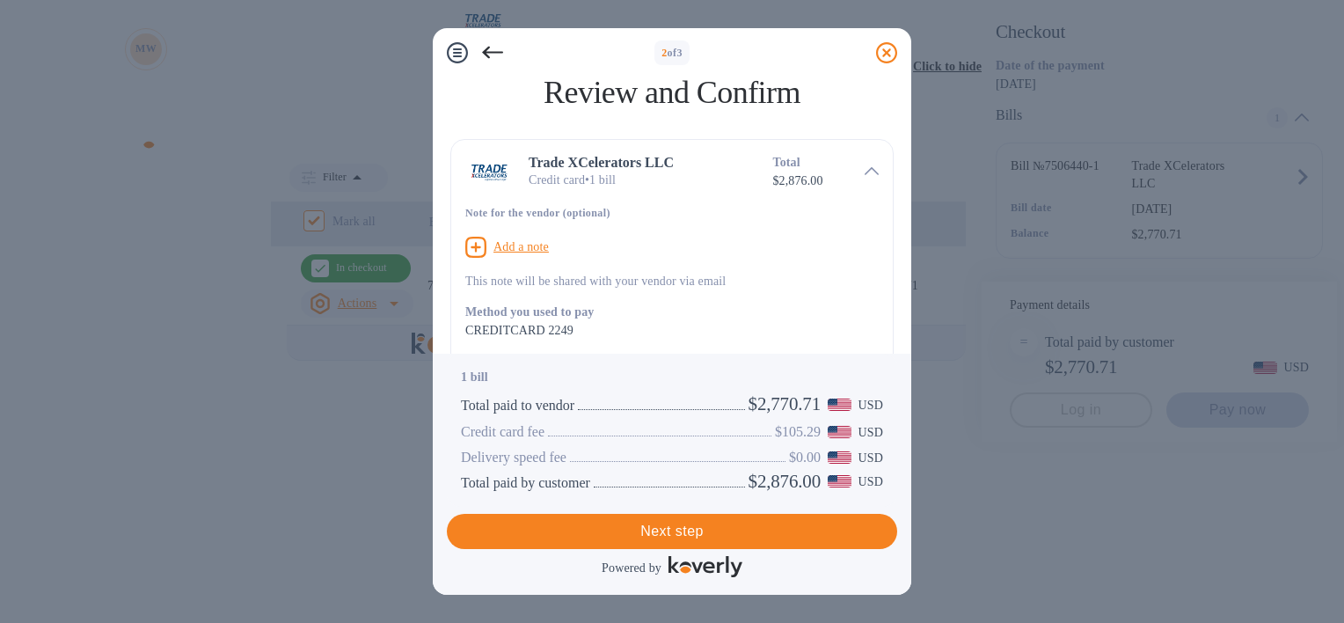
scroll to position [339, 0]
click at [701, 531] on span "Next step" at bounding box center [672, 531] width 422 height 21
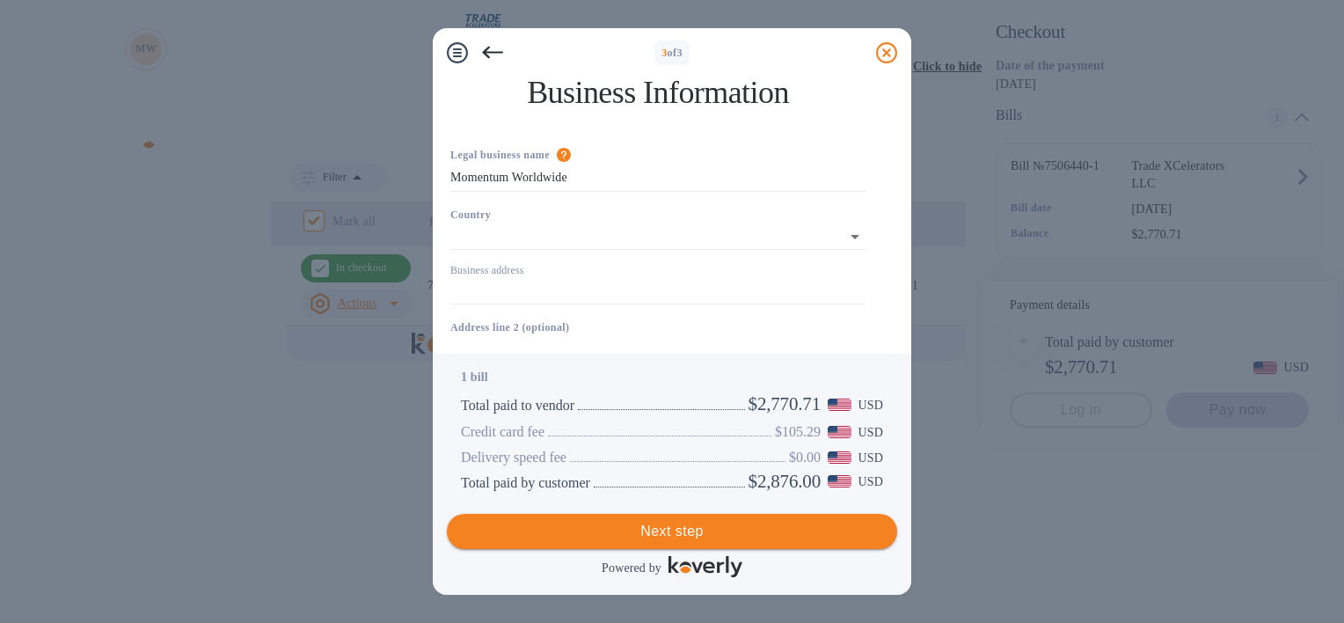
type input "[GEOGRAPHIC_DATA]"
click at [553, 275] on input "Business address" at bounding box center [657, 288] width 415 height 26
type input "[STREET_ADDRESS]"
type input "[GEOGRAPHIC_DATA]"
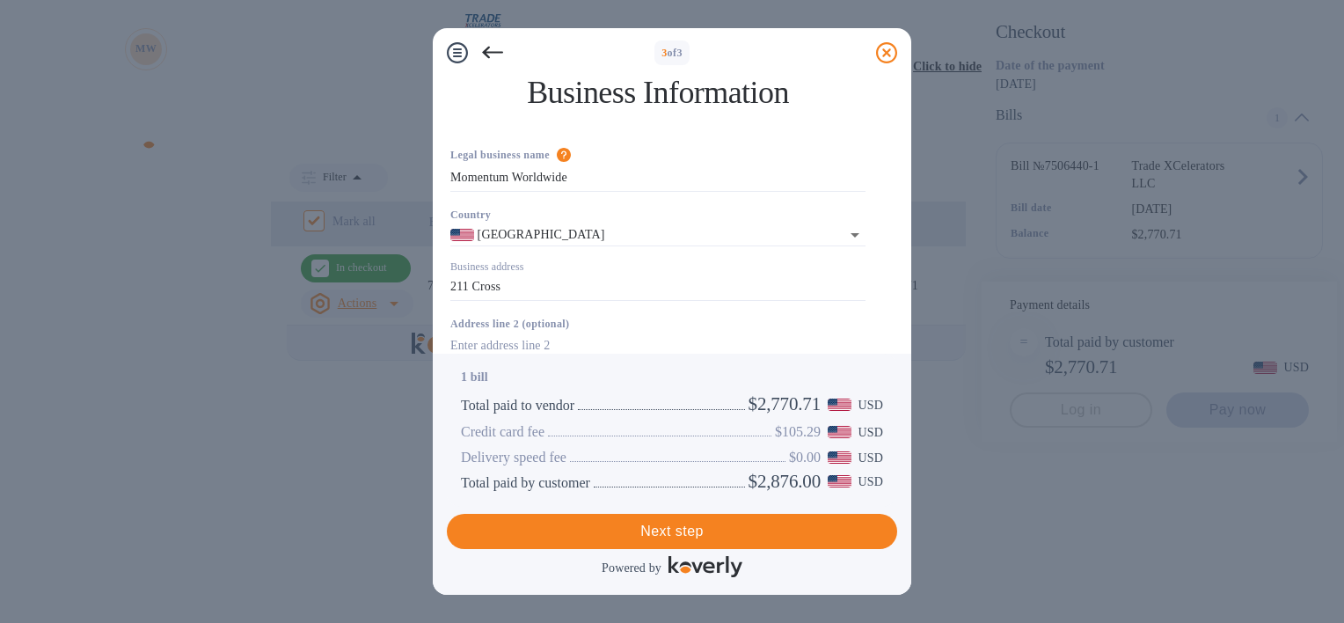
type input "FL"
type input "33166"
click at [630, 529] on span "Next step" at bounding box center [672, 531] width 422 height 21
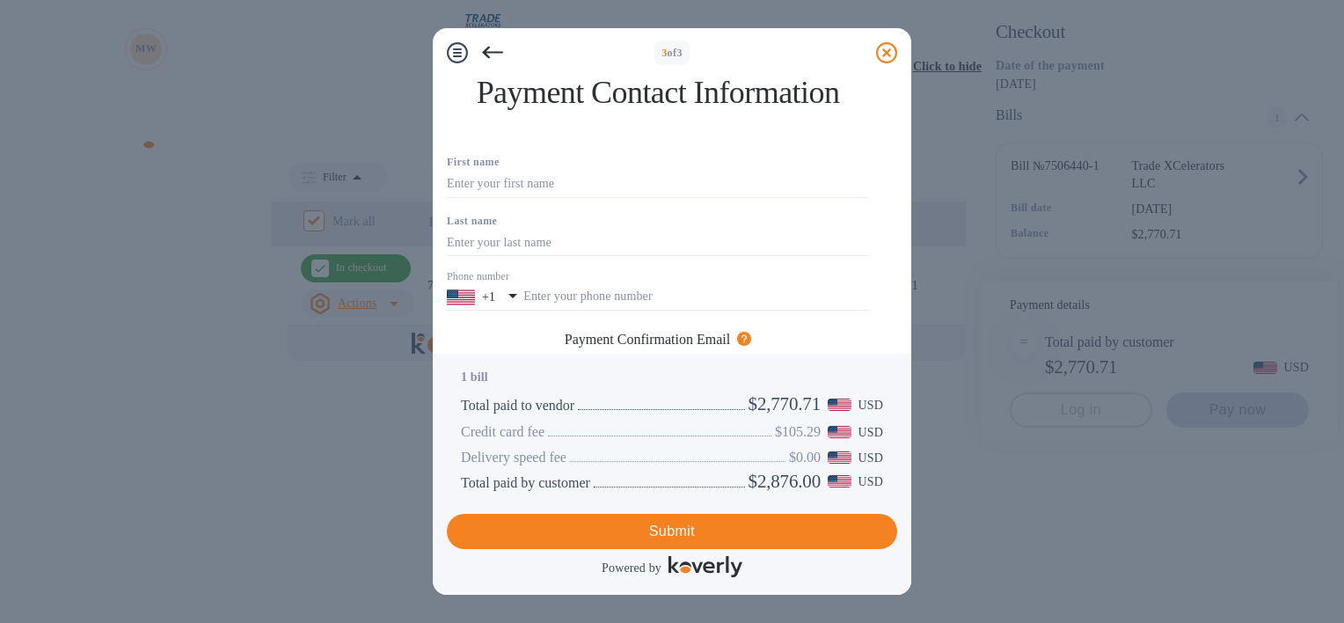
click at [597, 389] on input "text" at bounding box center [658, 402] width 422 height 26
click at [604, 284] on input "text" at bounding box center [696, 297] width 346 height 26
type input "7869250268"
type input "[PERSON_NAME]"
click at [591, 389] on input "text" at bounding box center [658, 402] width 422 height 26
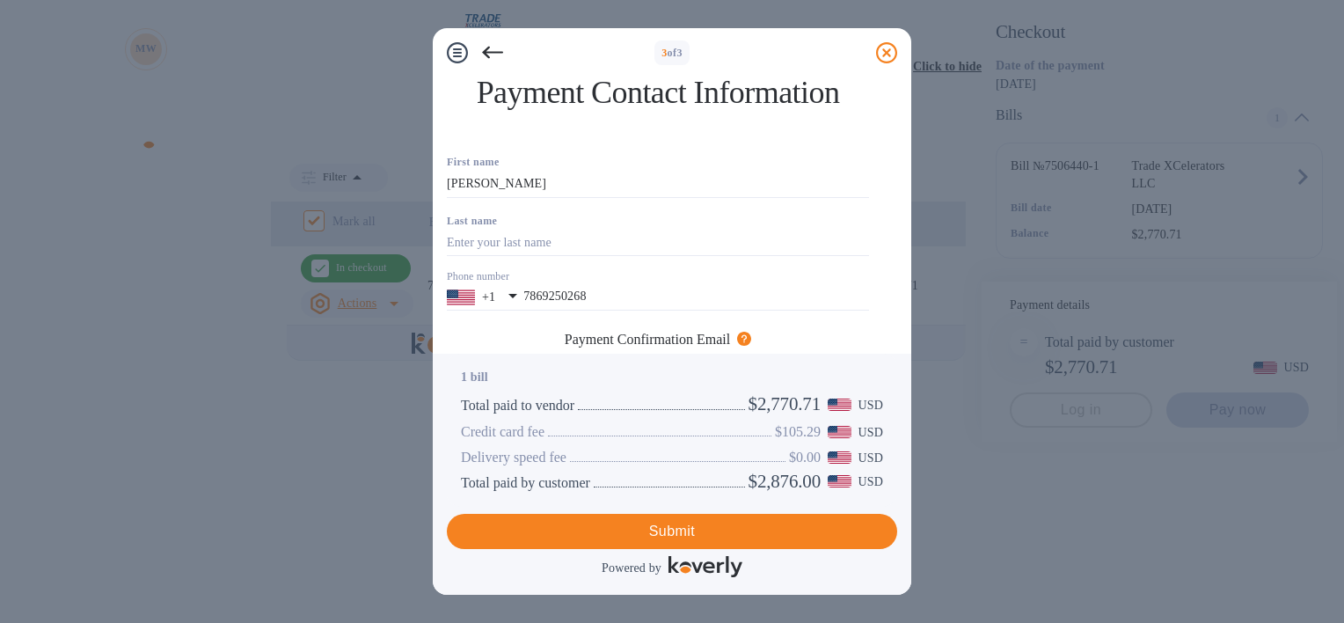
scroll to position [281, 0]
type input "[EMAIL_ADDRESS][DOMAIN_NAME]"
click at [623, 531] on span "Submit" at bounding box center [672, 531] width 422 height 21
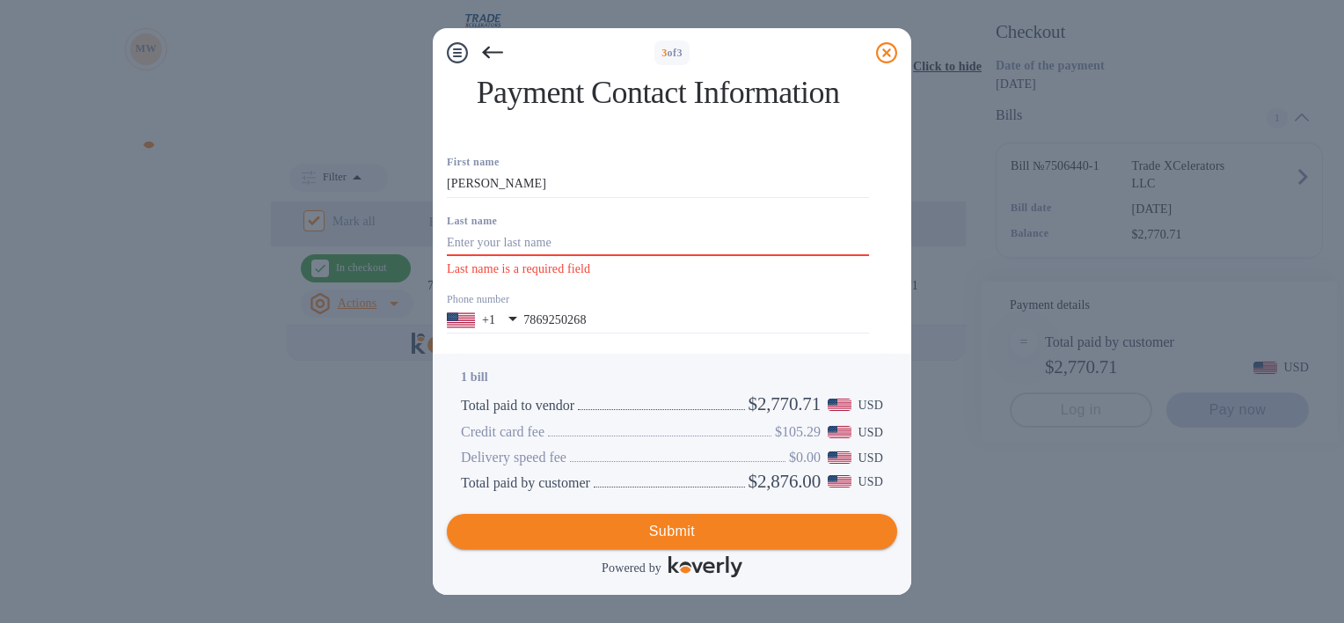
scroll to position [304, 0]
click at [677, 529] on span "Submit" at bounding box center [672, 531] width 422 height 21
drag, startPoint x: 889, startPoint y: 271, endPoint x: 892, endPoint y: 191, distance: 80.1
click at [892, 191] on div "Payment Contact Information First name [PERSON_NAME] Last name Last name is a r…" at bounding box center [672, 318] width 450 height 482
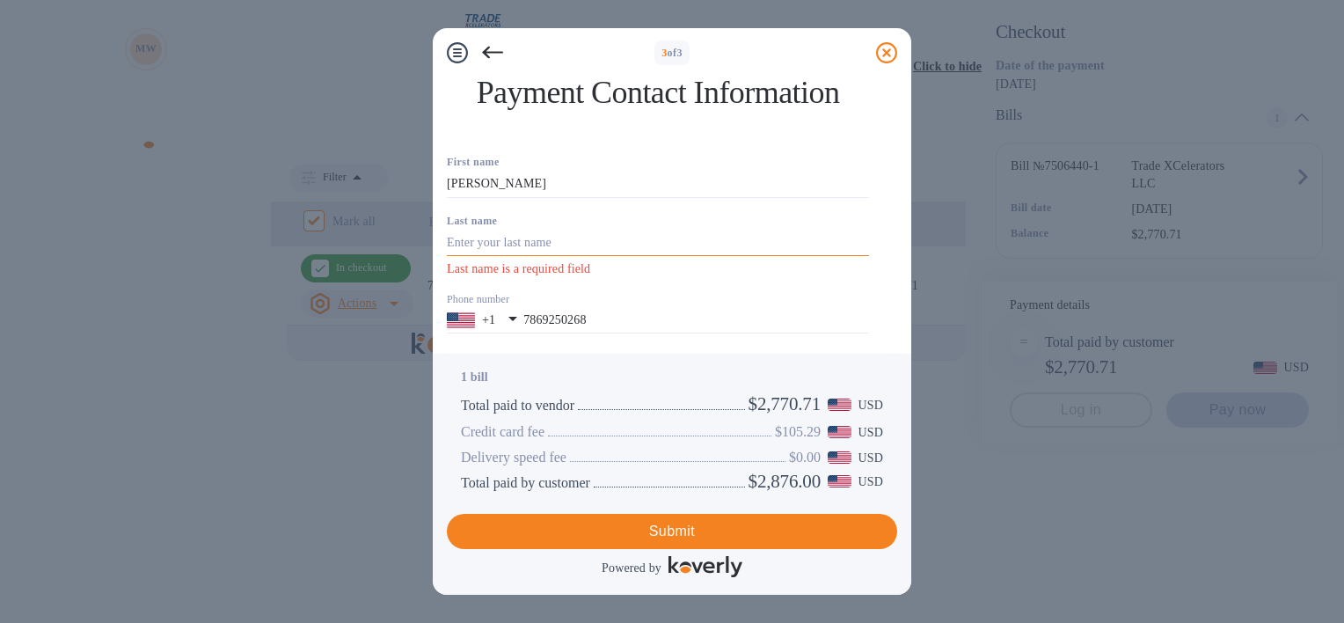
click at [574, 256] on input "text" at bounding box center [658, 243] width 422 height 26
type input "[PERSON_NAME]"
click at [704, 530] on span "Submit" at bounding box center [672, 531] width 422 height 21
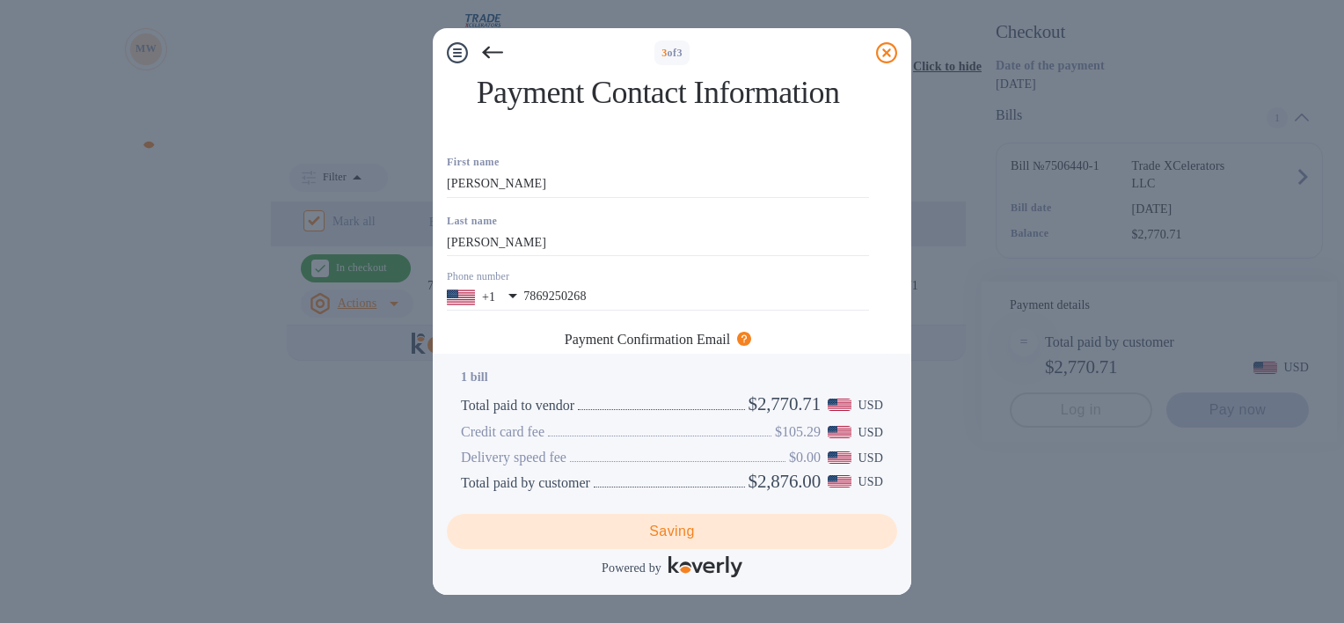
scroll to position [179, 0]
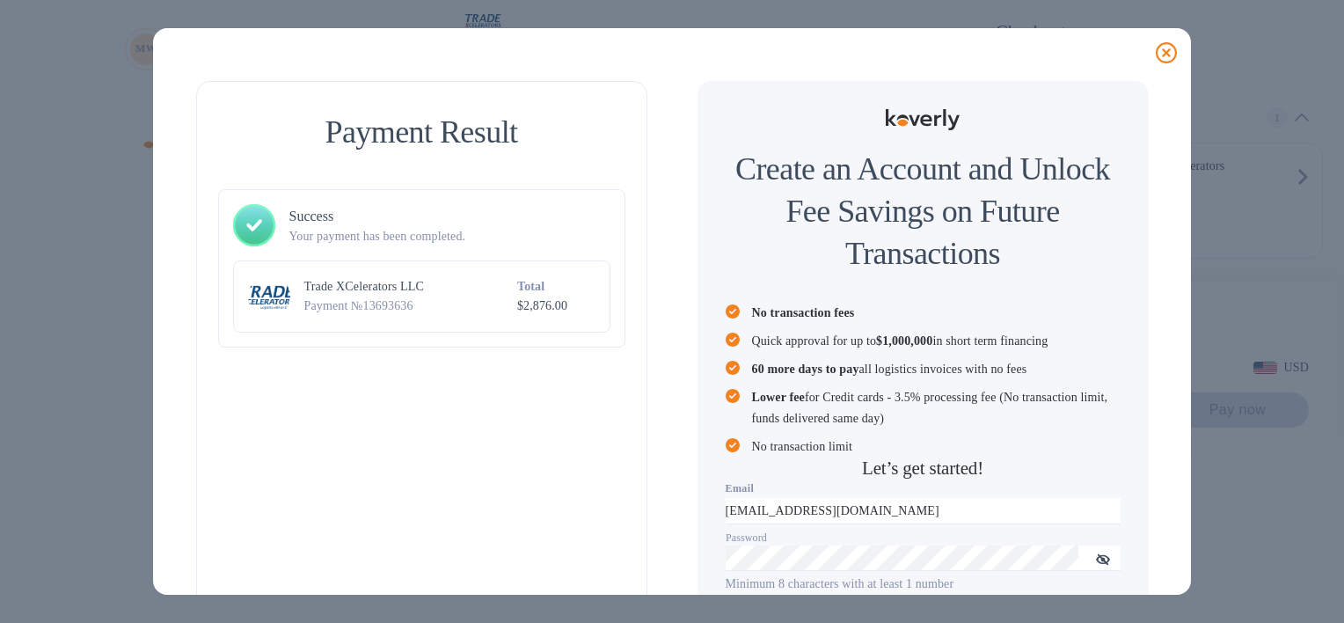
checkbox input "false"
